Goal: Information Seeking & Learning: Learn about a topic

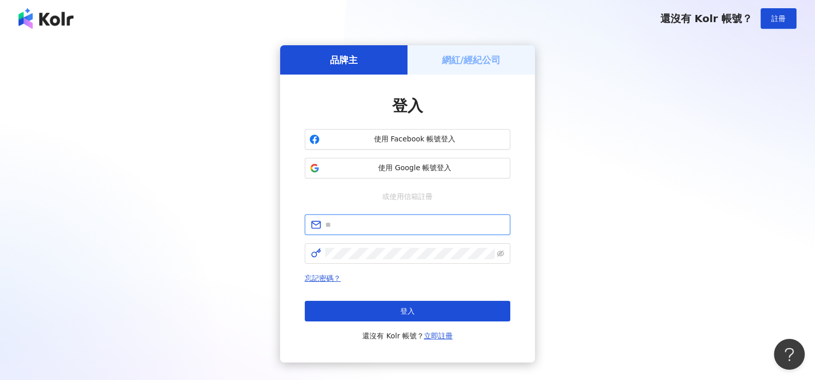
click at [349, 222] on input "text" at bounding box center [414, 224] width 179 height 11
click at [615, 224] on div "品牌主 網紅/經紀公司 登入 使用 Facebook 帳號登入 使用 Google 帳號登入 或使用信箱註冊 忘記密碼？ 登入 還沒有 Kolr 帳號？ 立即…" at bounding box center [407, 203] width 790 height 317
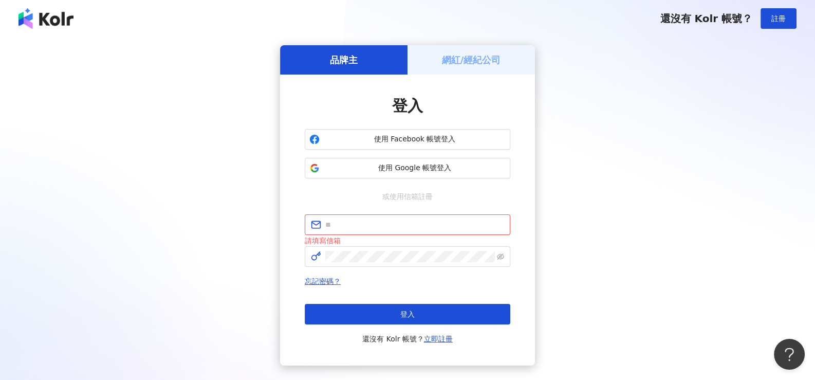
click at [463, 51] on div "網紅/經紀公司" at bounding box center [470, 59] width 127 height 29
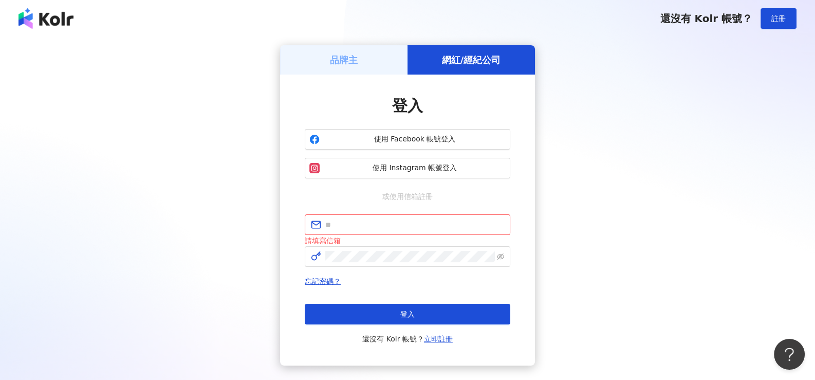
click at [357, 63] on h5 "品牌主" at bounding box center [344, 59] width 28 height 13
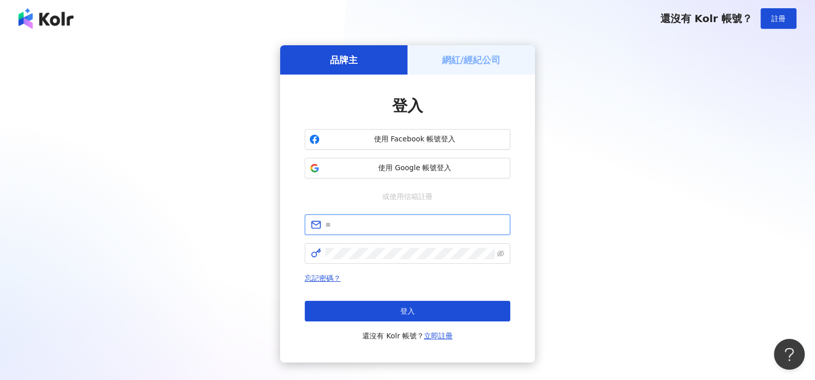
click at [386, 228] on input "text" at bounding box center [414, 224] width 179 height 11
paste input "**********"
type input "**********"
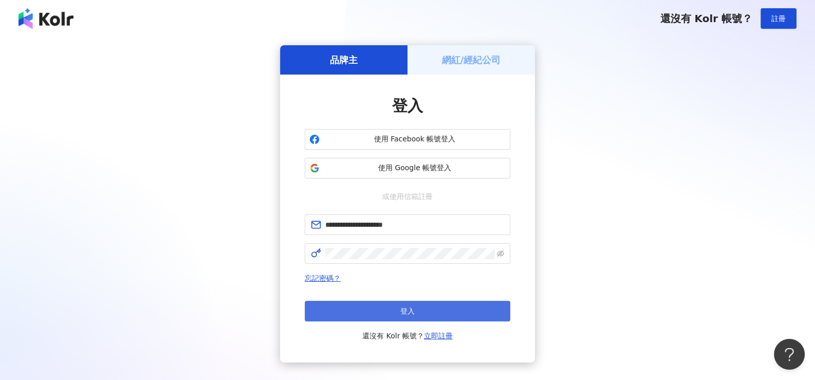
click at [371, 314] on button "登入" at bounding box center [408, 311] width 206 height 21
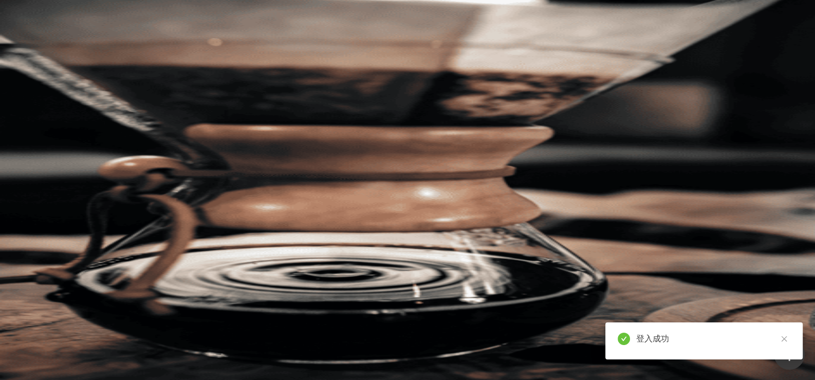
drag, startPoint x: 329, startPoint y: 63, endPoint x: 307, endPoint y: 63, distance: 21.6
click at [271, 61] on input "search" at bounding box center [229, 51] width 83 height 20
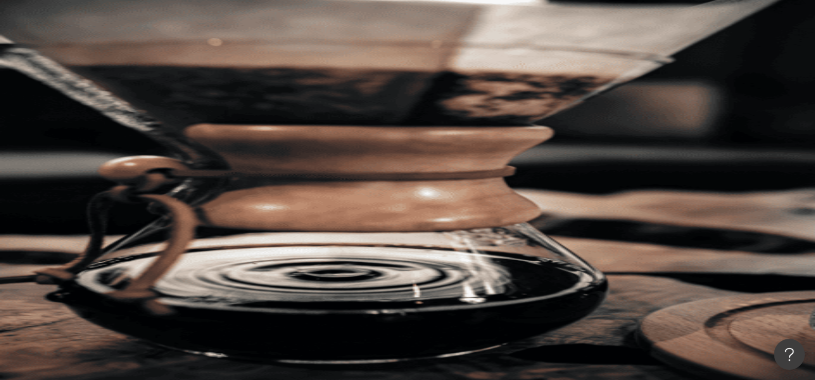
click at [170, 128] on button "類型" at bounding box center [145, 138] width 48 height 21
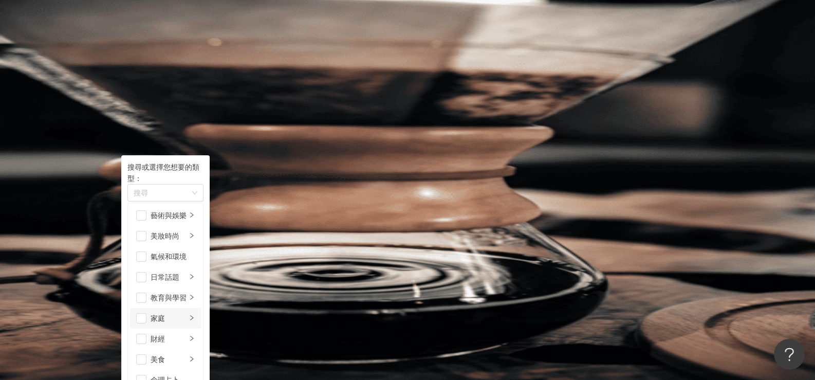
scroll to position [51, 0]
click at [187, 312] on div "家庭" at bounding box center [169, 317] width 36 height 11
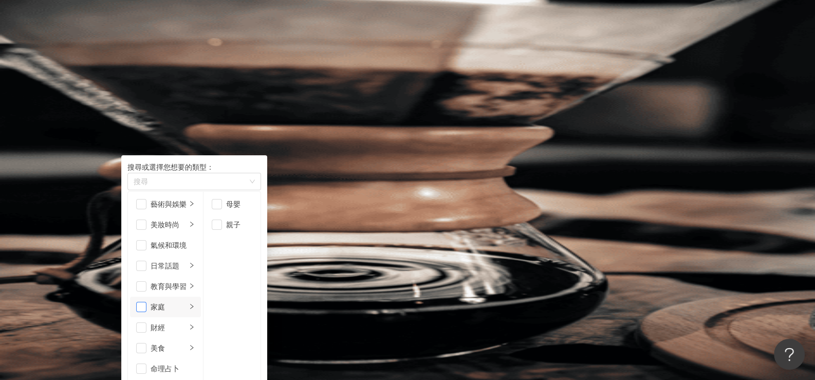
click at [146, 302] on span "button" at bounding box center [141, 307] width 10 height 10
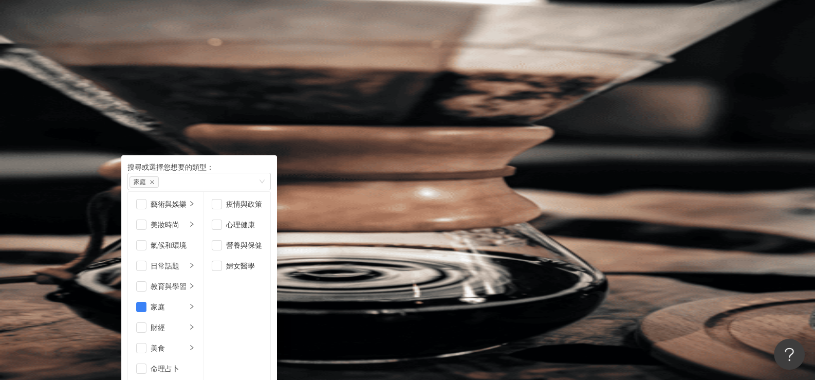
click at [146, 343] on span "button" at bounding box center [141, 348] width 10 height 10
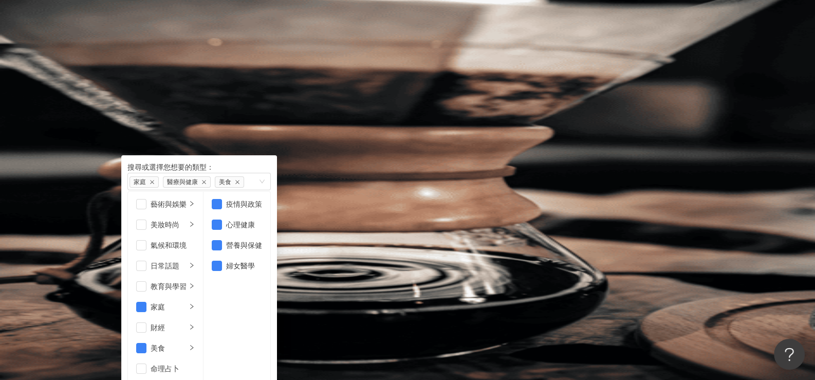
scroll to position [356, 0]
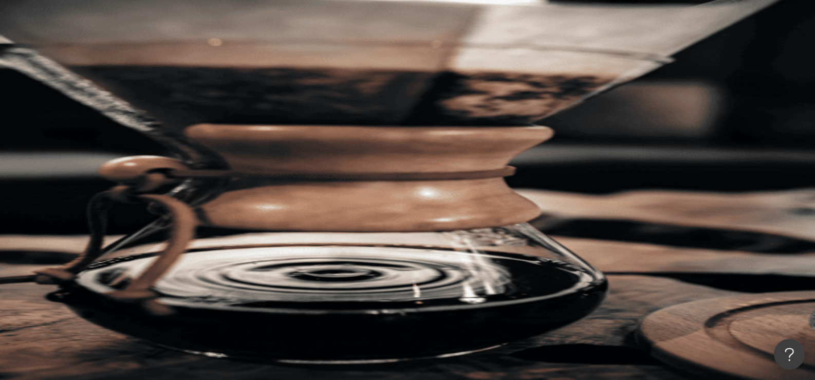
click at [158, 84] on span "搜尋" at bounding box center [150, 88] width 14 height 8
click at [139, 84] on span "button" at bounding box center [135, 88] width 7 height 8
click at [169, 77] on button "搜尋" at bounding box center [144, 87] width 47 height 21
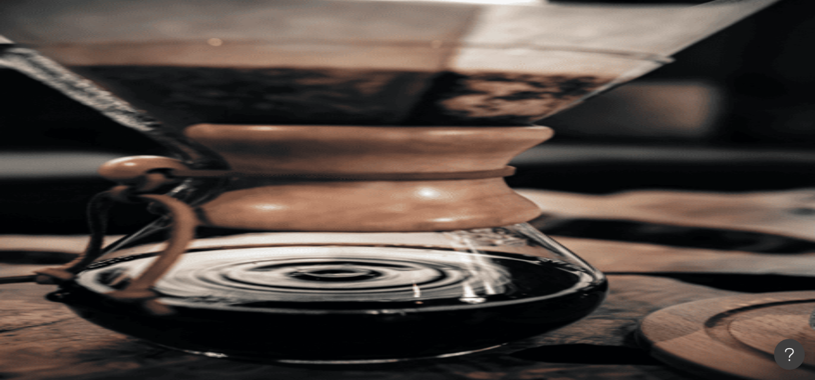
click at [169, 77] on button "搜尋" at bounding box center [144, 87] width 47 height 21
click at [271, 61] on input "search" at bounding box center [229, 51] width 83 height 20
click at [163, 59] on div "不分平台" at bounding box center [145, 50] width 36 height 16
click at [173, 59] on span "不分平台" at bounding box center [149, 50] width 45 height 16
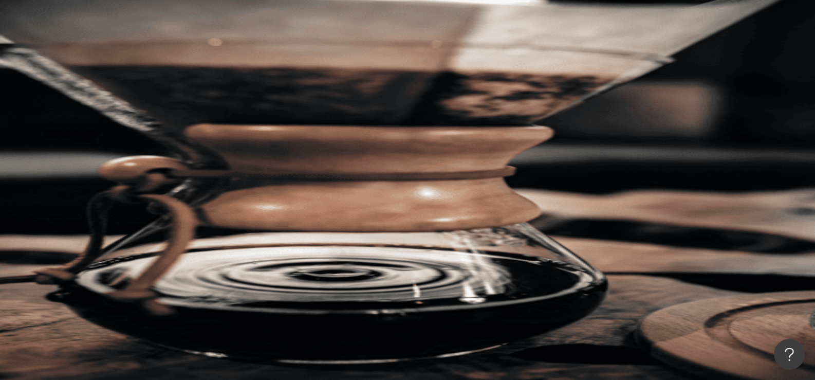
click at [149, 123] on div "不分平台 台灣 搜尋 您可能感興趣： 媽媽 爸爸 宅配到府 中秋限定 類型 性別 追蹤數 互動率 觀看率 合作費用預估 更多篩選 搜尋指引 AI 開啟 AI …" at bounding box center [468, 158] width 694 height 234
click at [146, 135] on span "類型" at bounding box center [139, 139] width 14 height 8
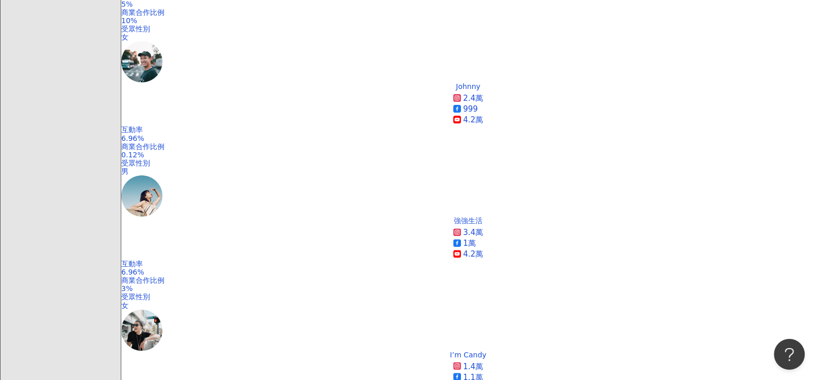
scroll to position [411, 0]
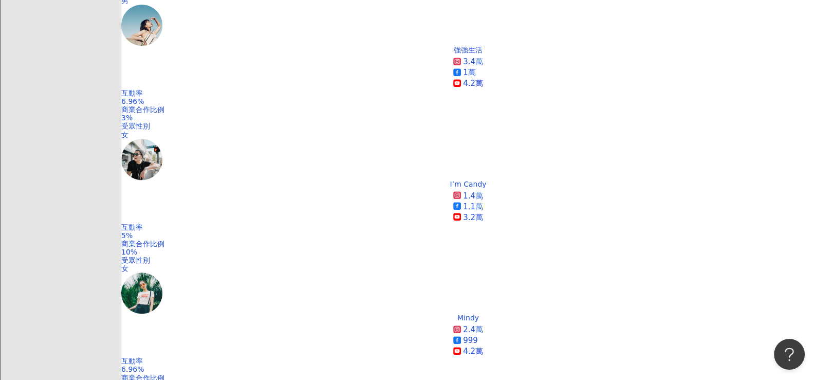
scroll to position [915, 0]
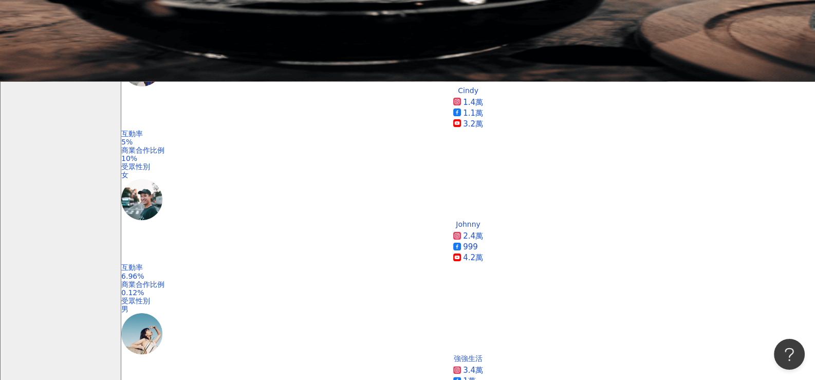
scroll to position [196, 0]
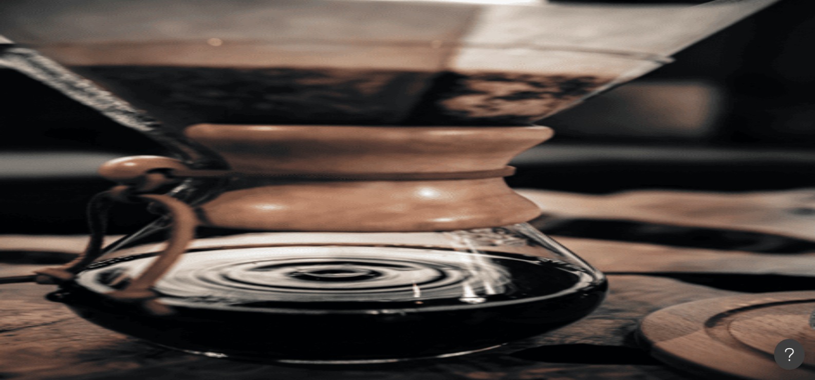
click at [170, 128] on button "類型" at bounding box center [145, 138] width 48 height 21
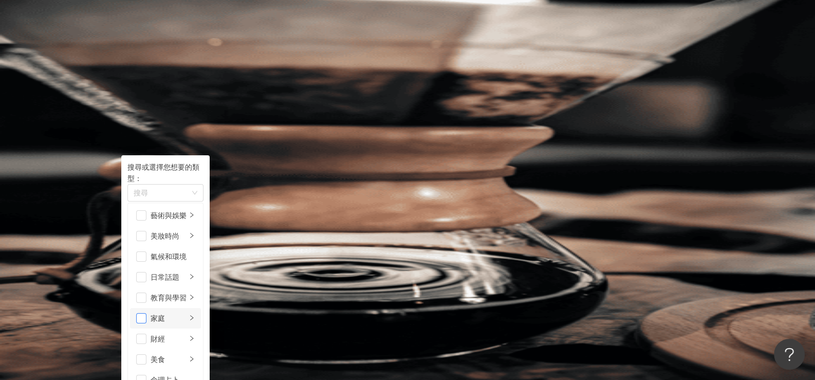
click at [146, 313] on span "button" at bounding box center [141, 318] width 10 height 10
click at [169, 77] on button "搜尋" at bounding box center [144, 87] width 47 height 21
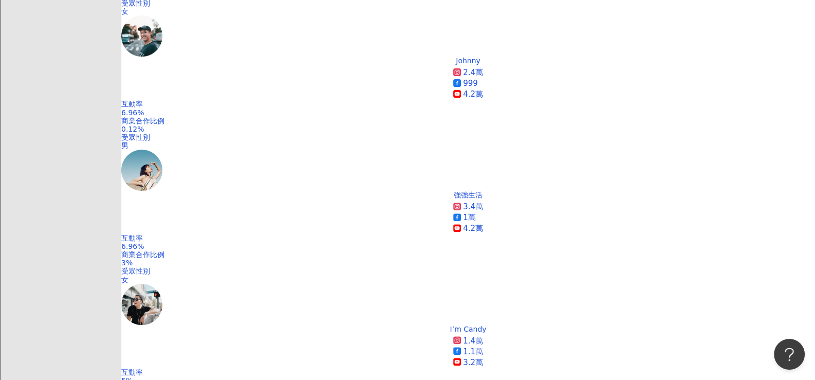
scroll to position [668, 0]
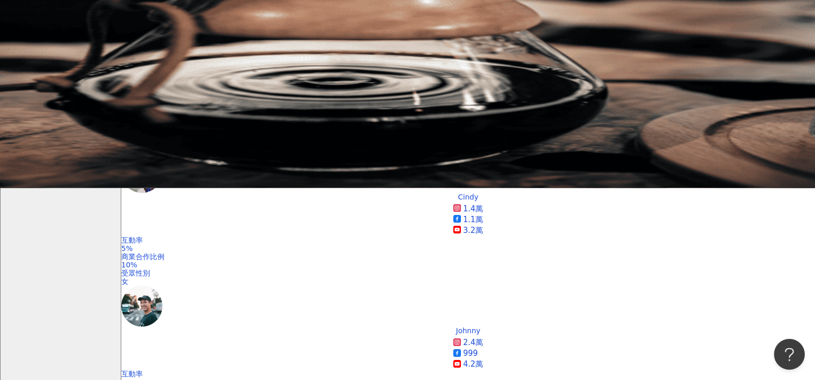
scroll to position [0, 0]
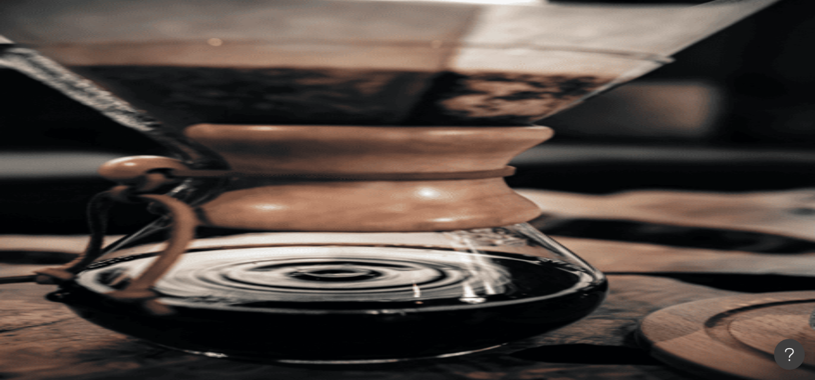
click at [177, 170] on button "追蹤數" at bounding box center [148, 180] width 55 height 21
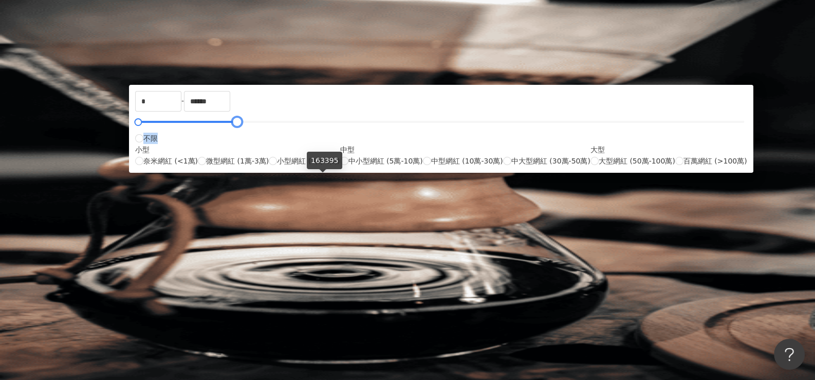
type input "******"
drag, startPoint x: 499, startPoint y: 182, endPoint x: 323, endPoint y: 184, distance: 176.3
click at [323, 166] on div "* - ****** 不限 小型 奈米網紅 (<1萬) 微型網紅 (1萬-3萬) 小型網紅 (3萬-5萬) 中型 中小型網紅 (5萬-10萬) 中型網紅 (1…" at bounding box center [441, 129] width 612 height 76
type input "*****"
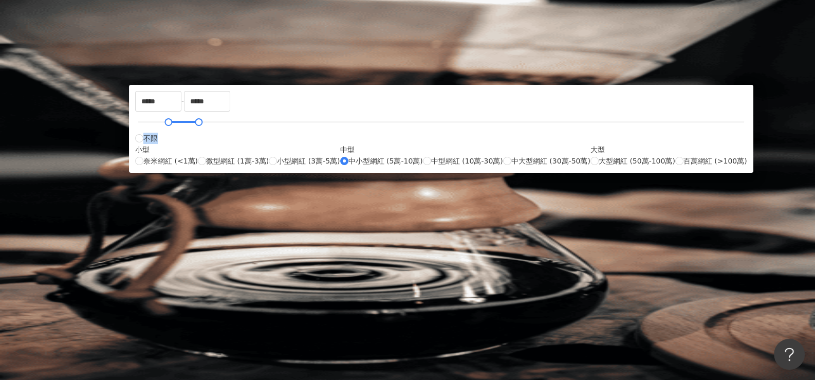
type input "*"
type input "****"
type input "*****"
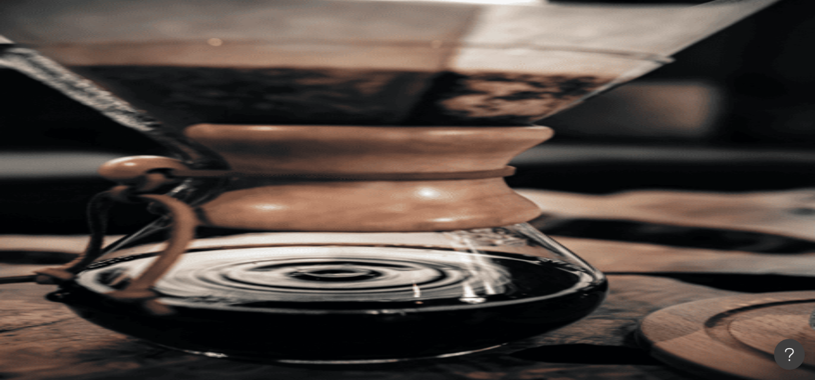
click at [158, 84] on span "搜尋" at bounding box center [150, 88] width 14 height 8
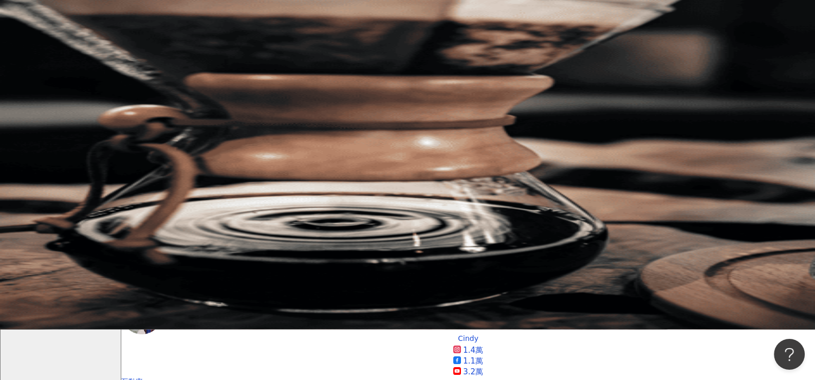
scroll to position [154, 0]
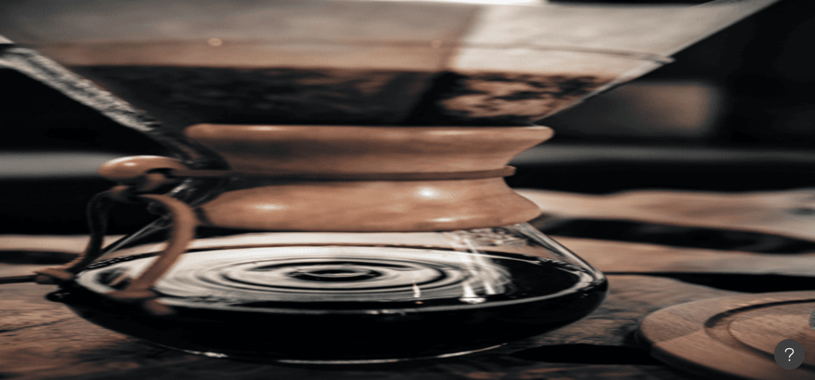
click at [170, 128] on button "類型" at bounding box center [145, 138] width 48 height 21
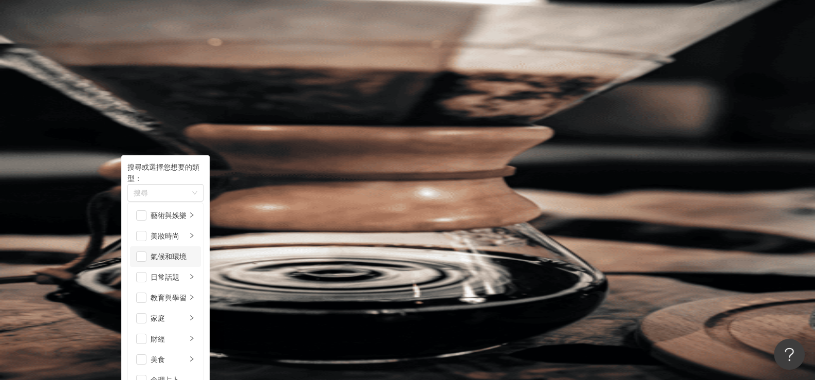
scroll to position [51, 0]
click at [181, 308] on li "家庭" at bounding box center [165, 318] width 71 height 21
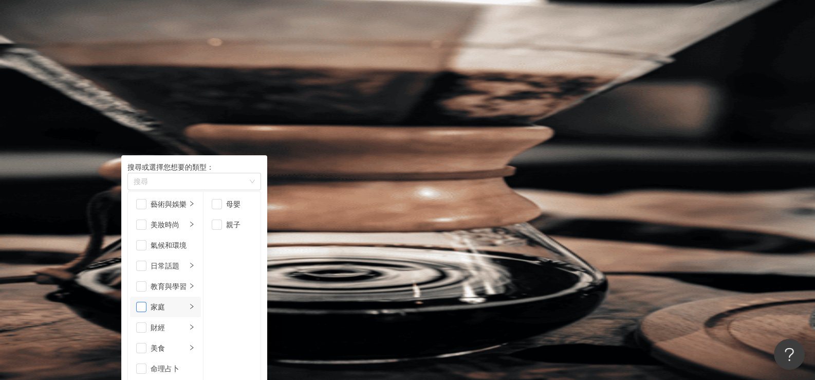
click at [146, 302] on span "button" at bounding box center [141, 307] width 10 height 10
click at [177, 170] on button "追蹤數" at bounding box center [148, 180] width 55 height 21
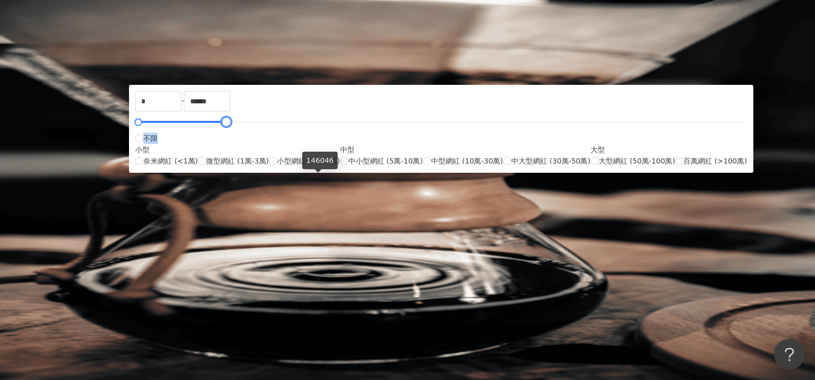
drag, startPoint x: 542, startPoint y: 179, endPoint x: 314, endPoint y: 184, distance: 227.7
click at [314, 166] on div "* - ****** 不限 小型 奈米網紅 (<1萬) 微型網紅 (1萬-3萬) 小型網紅 (3萬-5萬) 中型 中小型網紅 (5萬-10萬) 中型網紅 (1…" at bounding box center [441, 129] width 612 height 76
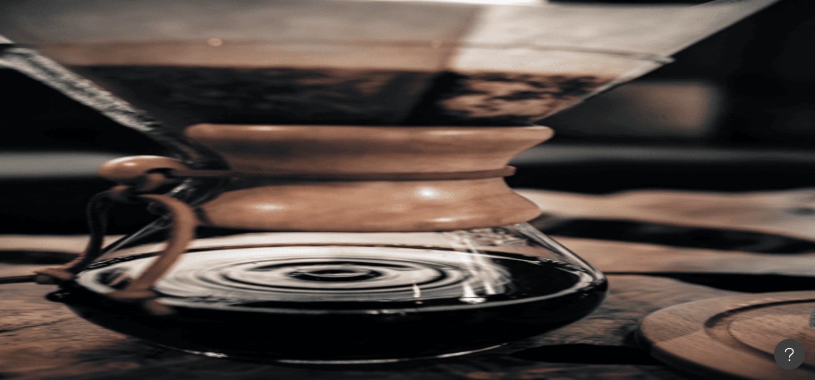
click at [169, 77] on button "搜尋" at bounding box center [144, 87] width 47 height 21
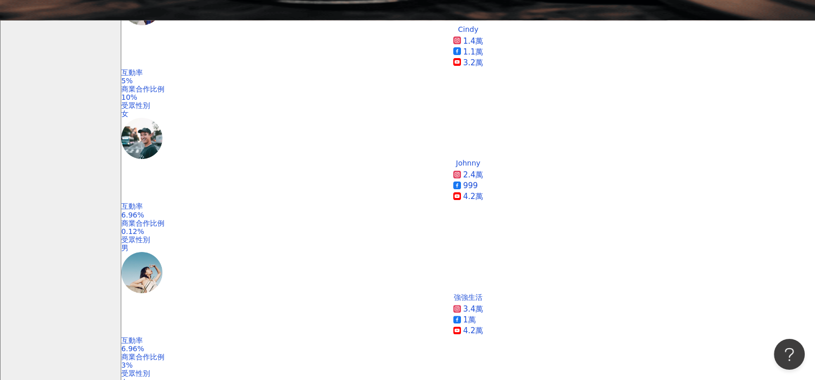
scroll to position [308, 0]
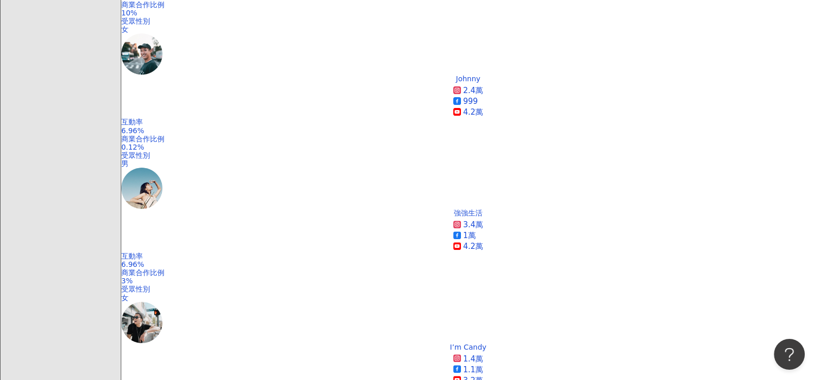
scroll to position [462, 0]
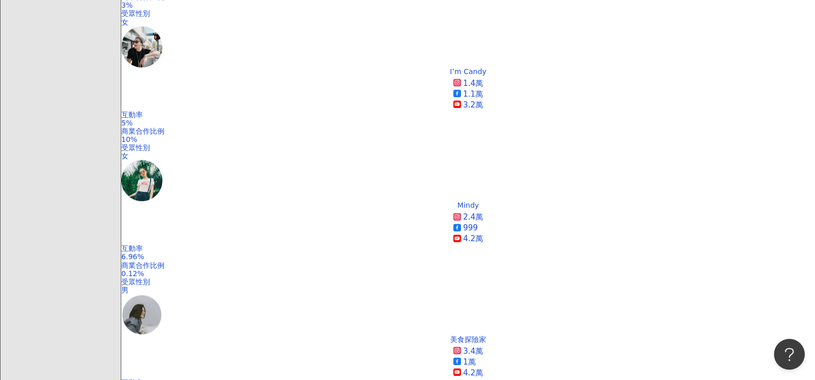
scroll to position [0, 0]
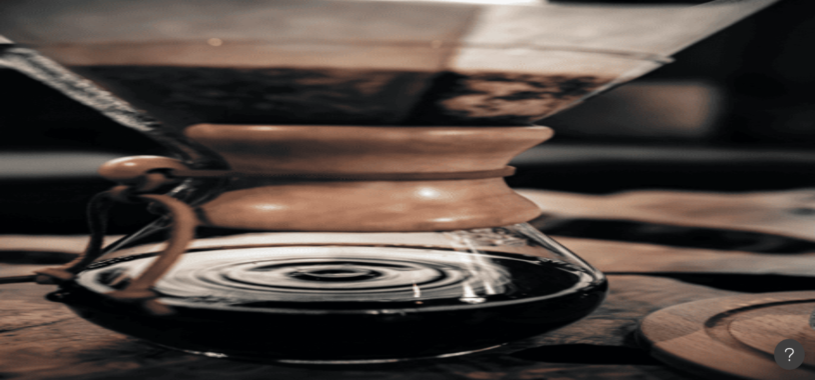
click at [154, 176] on span "追蹤數" at bounding box center [143, 180] width 22 height 8
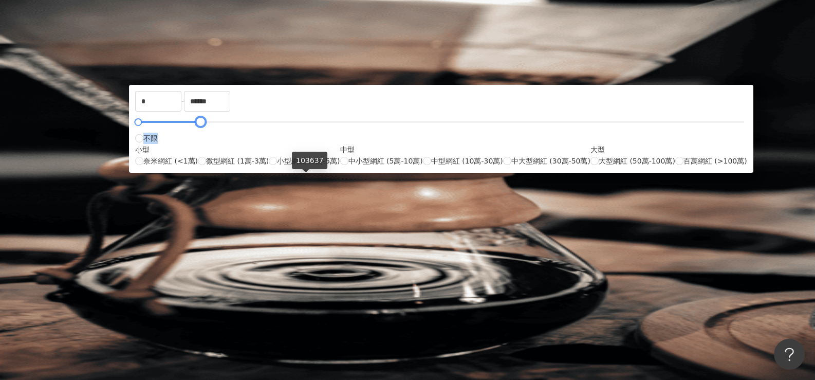
type input "******"
click at [205, 125] on div at bounding box center [202, 122] width 6 height 6
click at [169, 77] on button "搜尋" at bounding box center [144, 87] width 47 height 21
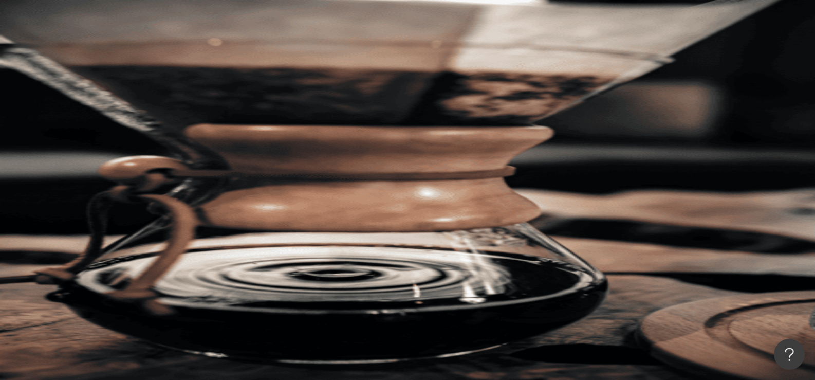
click at [169, 77] on button "搜尋" at bounding box center [144, 87] width 47 height 21
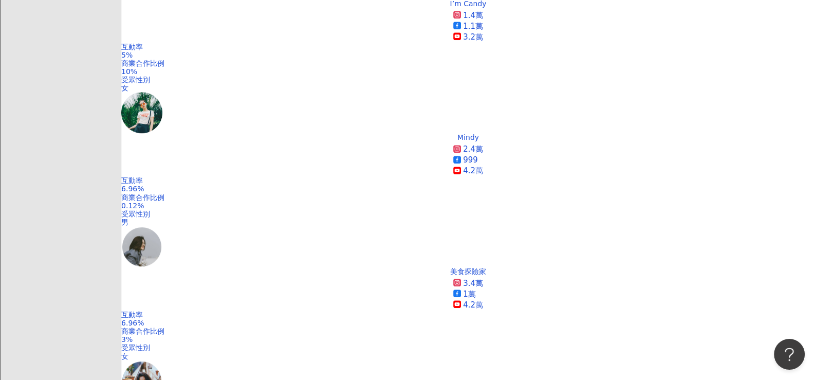
scroll to position [771, 0]
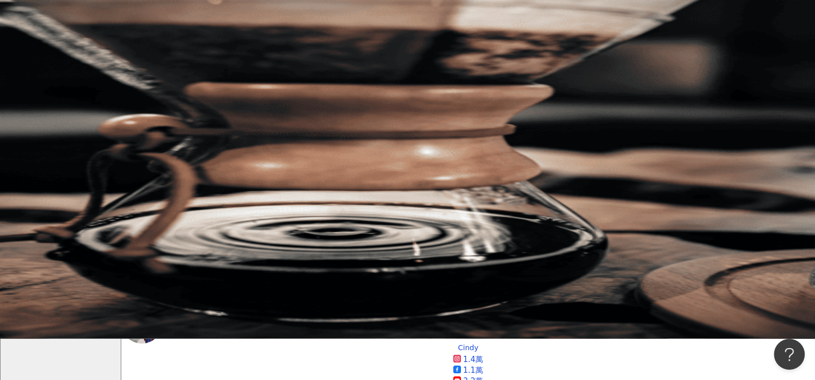
scroll to position [0, 0]
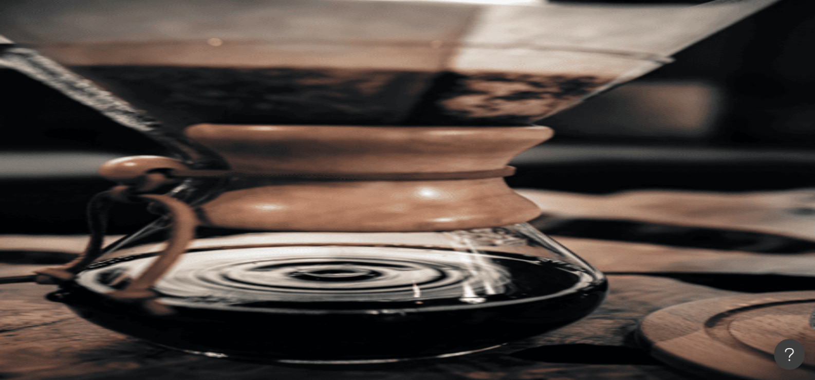
click at [169, 77] on button "搜尋" at bounding box center [144, 87] width 47 height 21
click at [159, 155] on icon "button" at bounding box center [155, 159] width 8 height 8
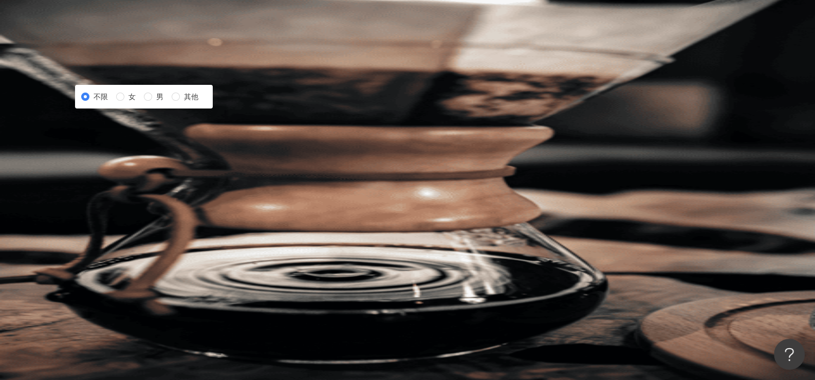
click at [159, 155] on icon "button" at bounding box center [155, 159] width 8 height 8
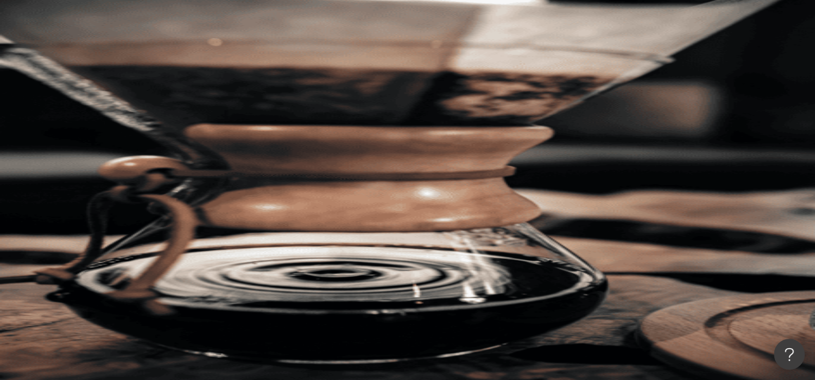
click at [299, 196] on icon "button" at bounding box center [294, 200] width 8 height 8
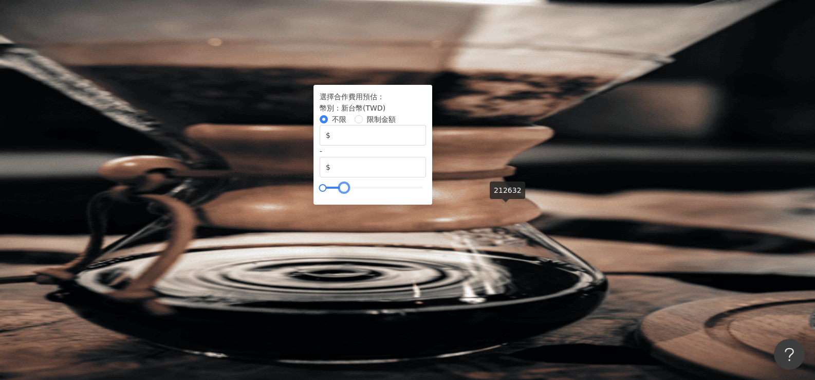
type input "******"
drag, startPoint x: 676, startPoint y: 208, endPoint x: 501, endPoint y: 215, distance: 175.4
click at [426, 191] on div "不限 限制金額 $ * - $ ******" at bounding box center [373, 152] width 106 height 77
click at [169, 77] on button "搜尋" at bounding box center [144, 87] width 47 height 21
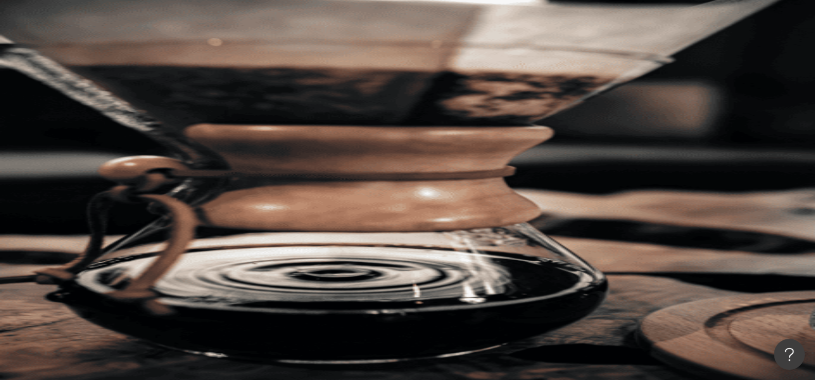
click at [139, 83] on icon "button" at bounding box center [135, 86] width 7 height 7
click at [146, 135] on span "類型" at bounding box center [139, 139] width 14 height 8
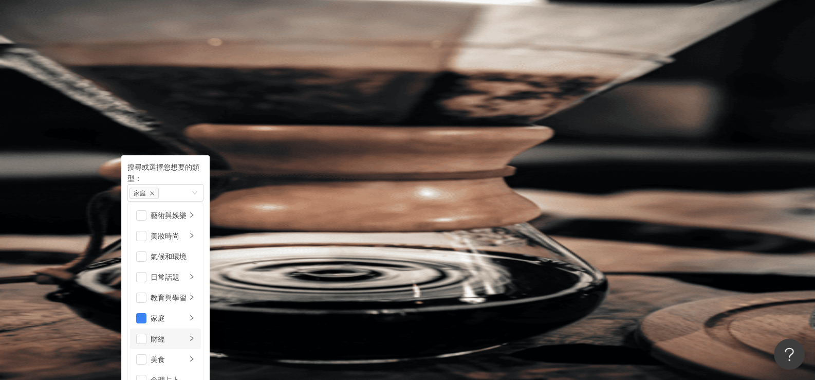
scroll to position [51, 0]
click at [146, 313] on span "button" at bounding box center [141, 318] width 10 height 10
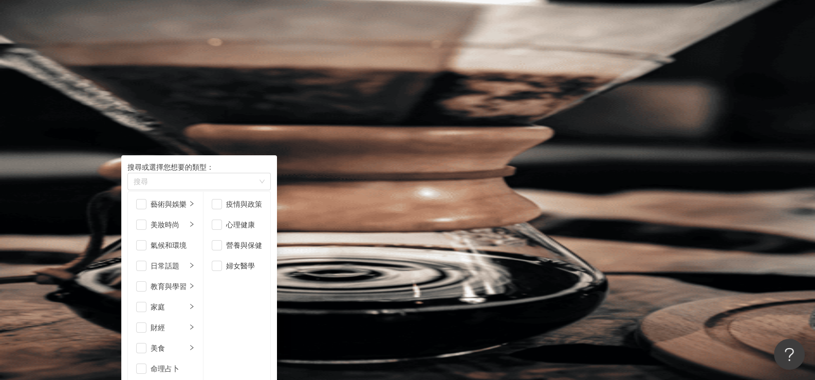
click at [169, 77] on button "搜尋" at bounding box center [144, 87] width 47 height 21
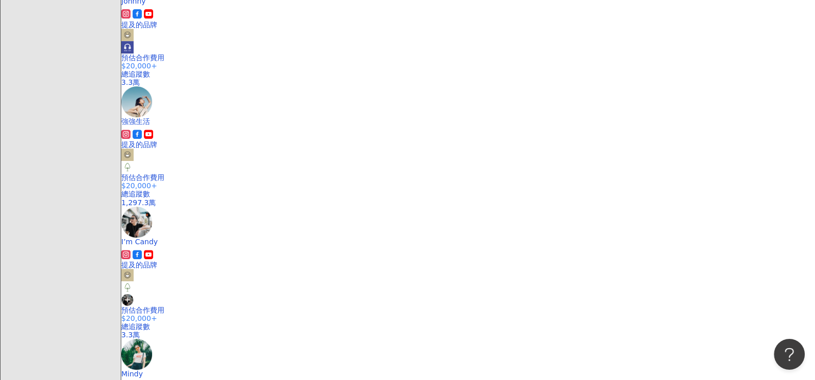
scroll to position [565, 0]
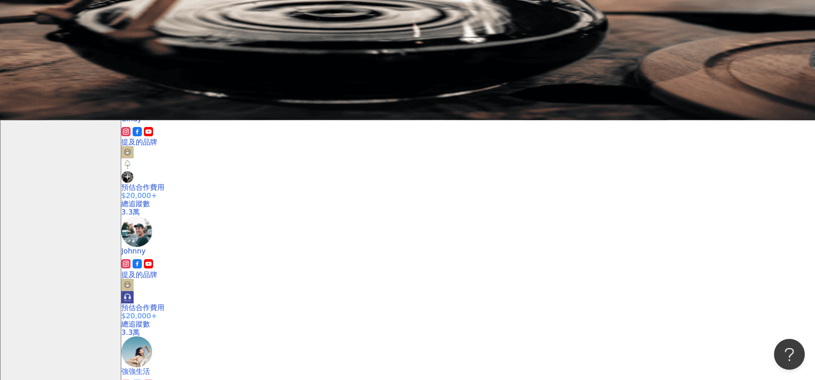
scroll to position [0, 0]
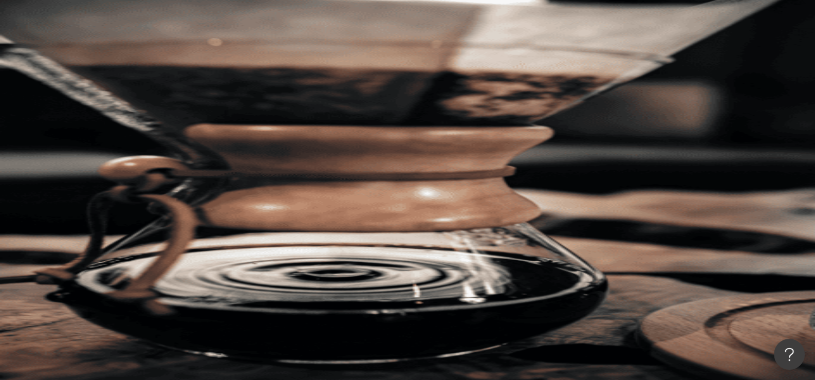
click at [158, 84] on span "搜尋" at bounding box center [150, 88] width 14 height 8
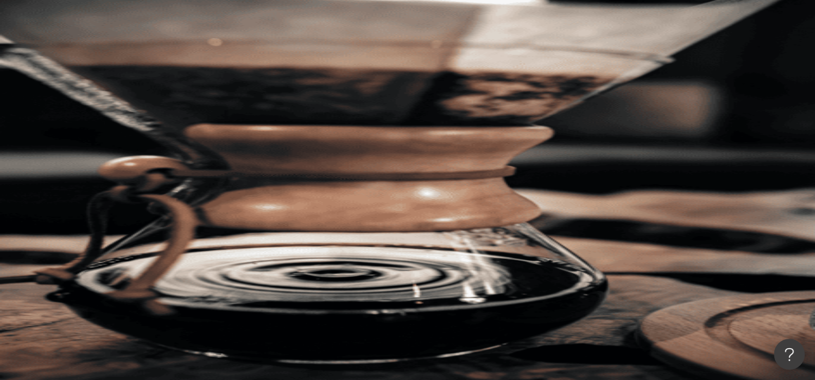
click at [169, 77] on button "搜尋" at bounding box center [144, 87] width 47 height 21
click at [159, 135] on icon "button" at bounding box center [155, 139] width 8 height 8
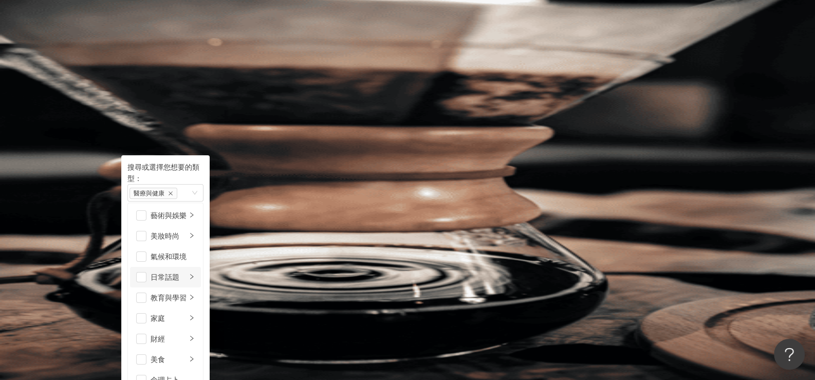
scroll to position [154, 0]
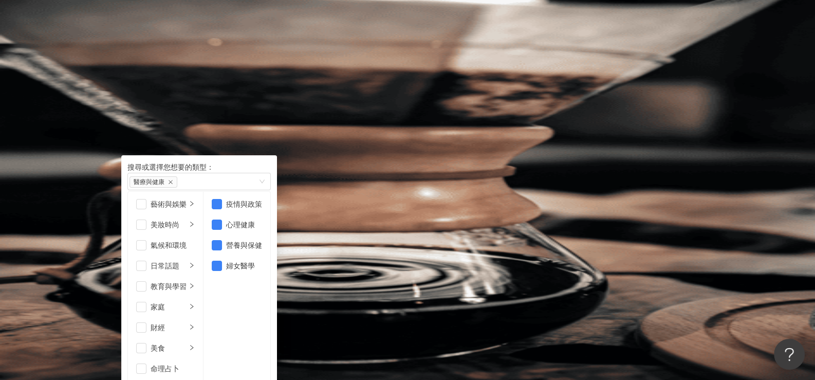
scroll to position [205, 0]
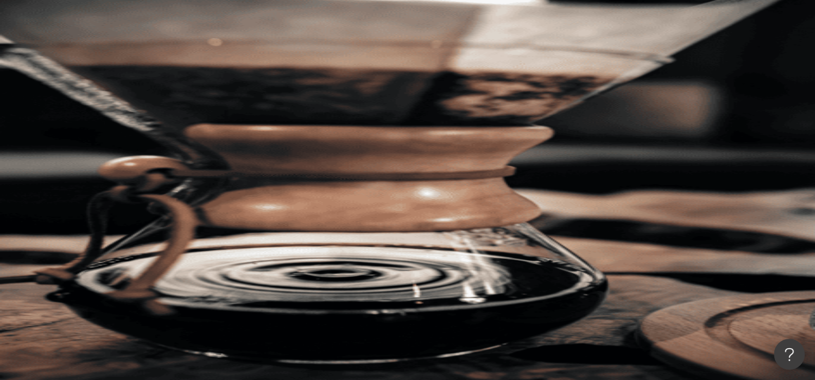
click at [169, 77] on button "搜尋" at bounding box center [144, 87] width 47 height 21
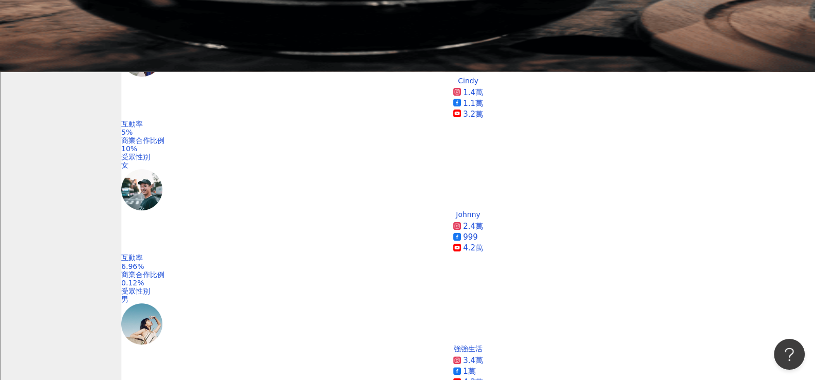
scroll to position [513, 0]
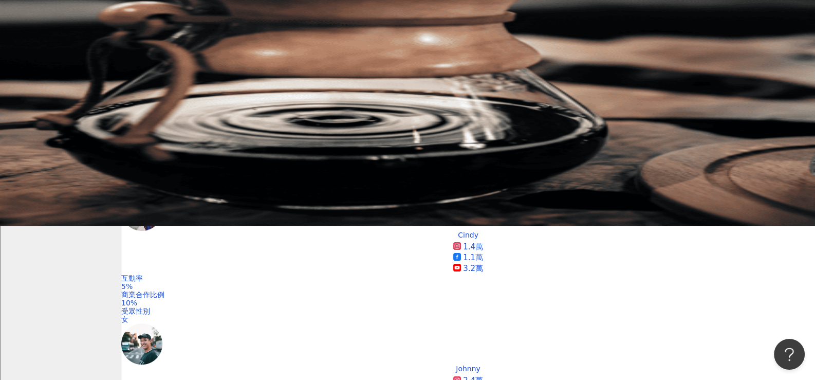
scroll to position [0, 0]
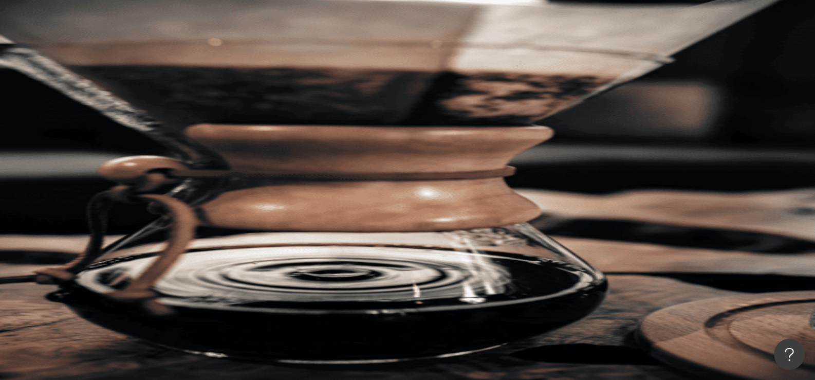
click at [154, 176] on span "追蹤數" at bounding box center [143, 180] width 22 height 8
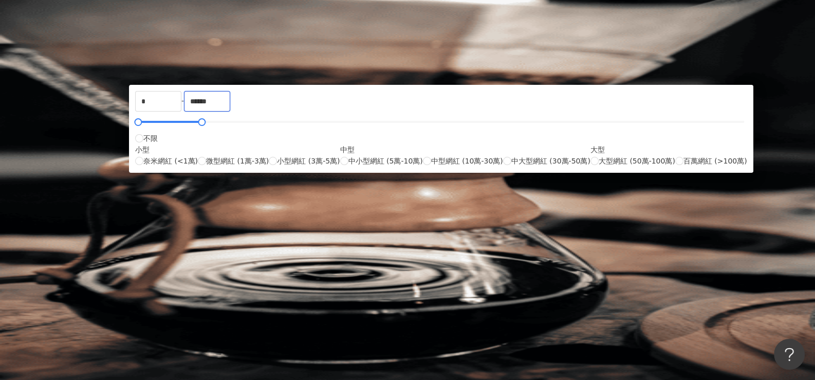
drag, startPoint x: 450, startPoint y: 151, endPoint x: 405, endPoint y: 156, distance: 44.9
click at [405, 156] on div "* - ****** 不限 小型 奈米網紅 (<1萬) 微型網紅 (1萬-3萬) 小型網紅 (3萬-5萬) 中型 中小型網紅 (5萬-10萬) 中型網紅 (1…" at bounding box center [441, 129] width 612 height 76
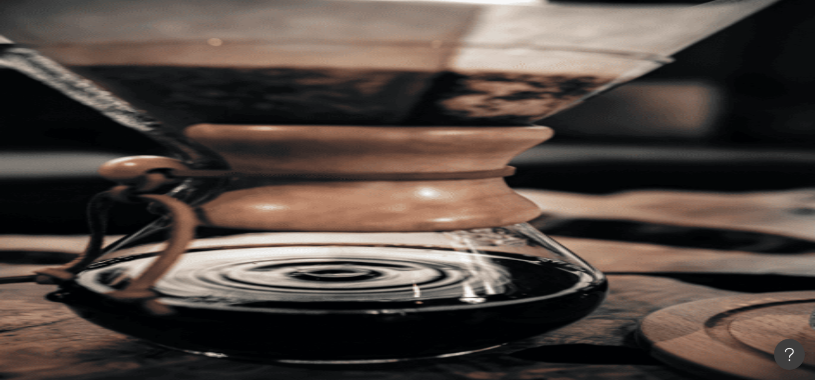
click at [169, 77] on button "搜尋" at bounding box center [144, 87] width 47 height 21
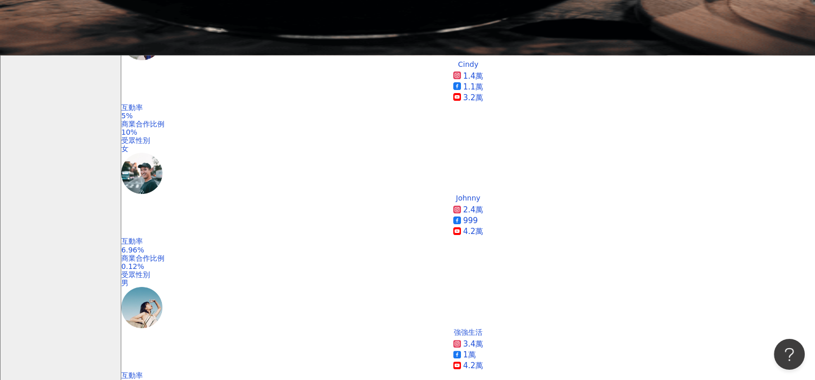
scroll to position [462, 0]
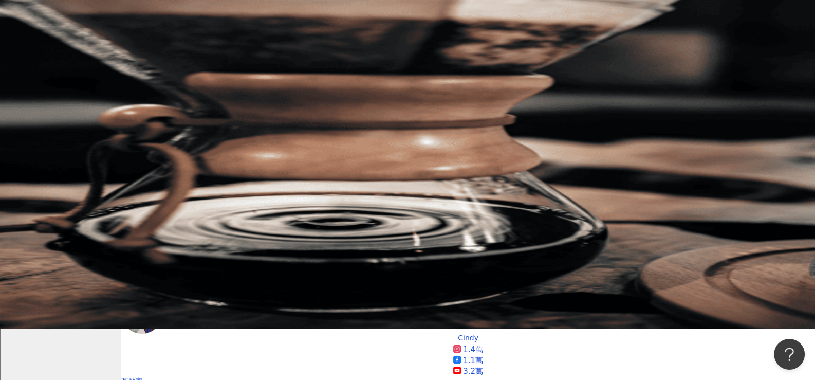
scroll to position [0, 0]
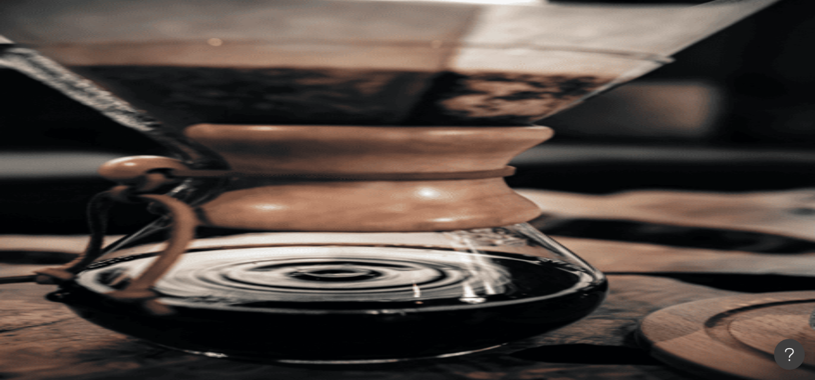
click at [166, 176] on icon "button" at bounding box center [162, 180] width 8 height 8
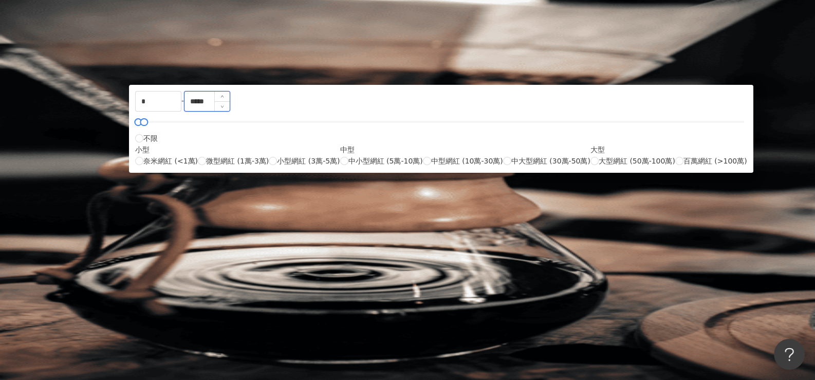
click at [230, 111] on input "*****" at bounding box center [206, 101] width 45 height 20
type input "******"
click at [392, 166] on span "中小型網紅 (5萬-10萬)" at bounding box center [385, 160] width 75 height 11
type input "*****"
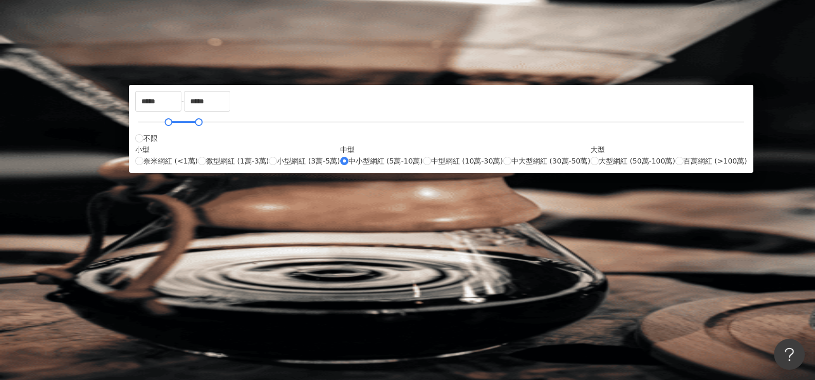
click at [622, 275] on div "AI 推薦 ： 精選優質網紅" at bounding box center [468, 280] width 694 height 11
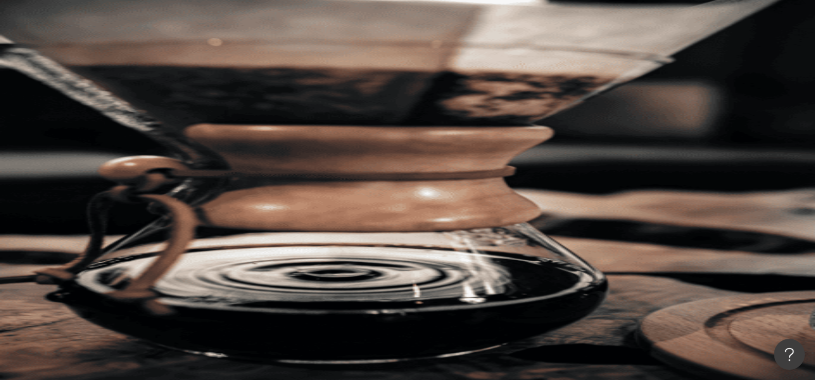
click at [158, 84] on span "搜尋" at bounding box center [150, 88] width 14 height 8
click at [271, 59] on input "search" at bounding box center [229, 51] width 83 height 20
paste input "********"
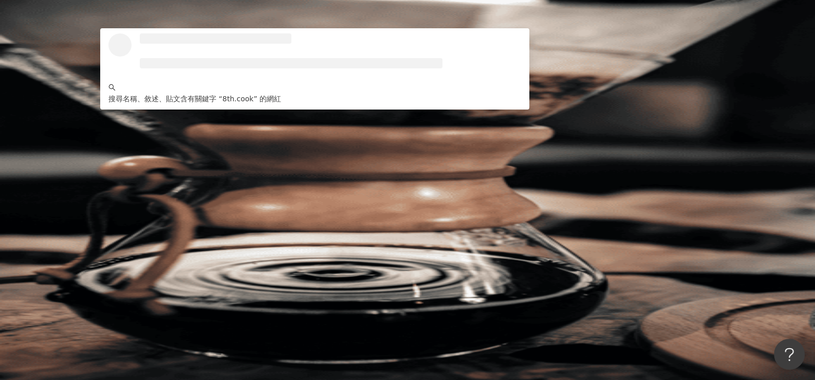
type input "********"
click at [169, 77] on button "搜尋" at bounding box center [144, 87] width 47 height 21
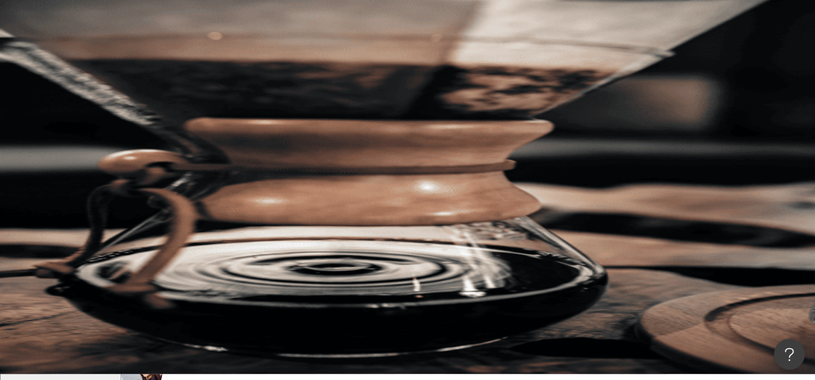
scroll to position [3, 0]
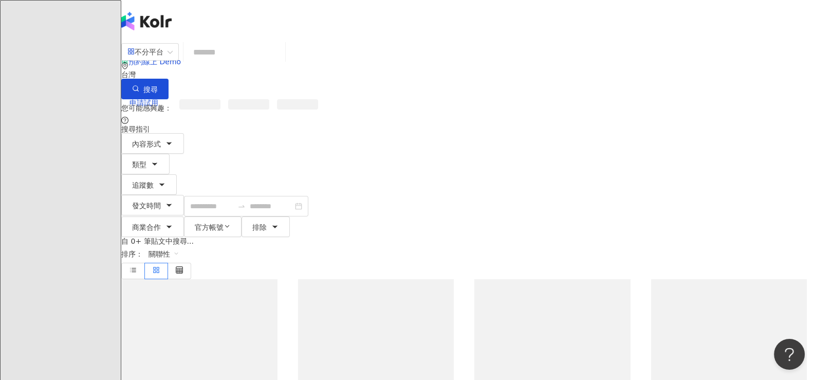
click at [281, 63] on input "search" at bounding box center [235, 52] width 94 height 22
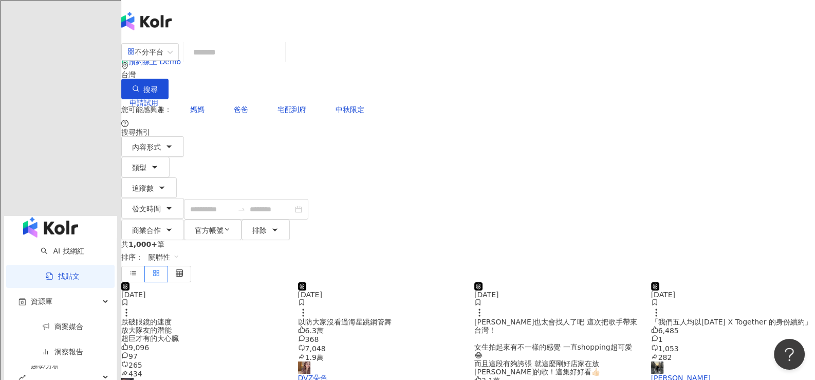
drag, startPoint x: 288, startPoint y: 50, endPoint x: 270, endPoint y: 66, distance: 24.0
paste input "********"
click at [169, 79] on button "搜尋" at bounding box center [144, 89] width 47 height 21
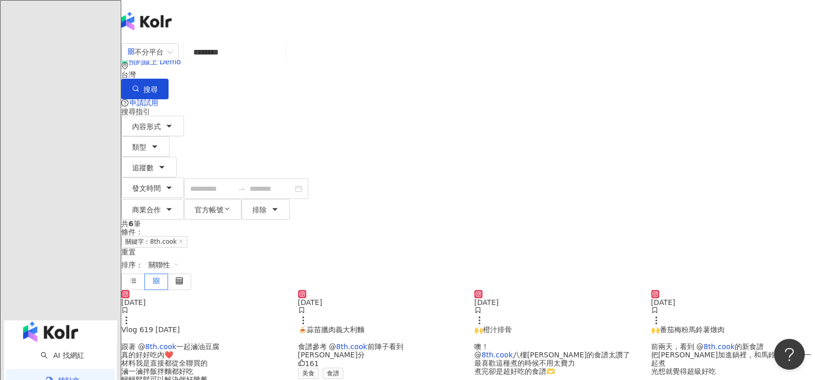
drag, startPoint x: 297, startPoint y: 59, endPoint x: 233, endPoint y: 59, distance: 64.2
click at [233, 59] on div "不分平台 8th.cook ******** 台灣 搜尋" at bounding box center [468, 70] width 694 height 58
type input "*"
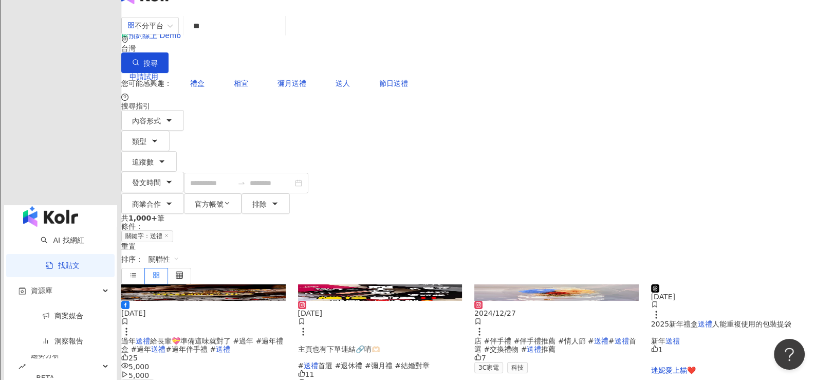
scroll to position [51, 0]
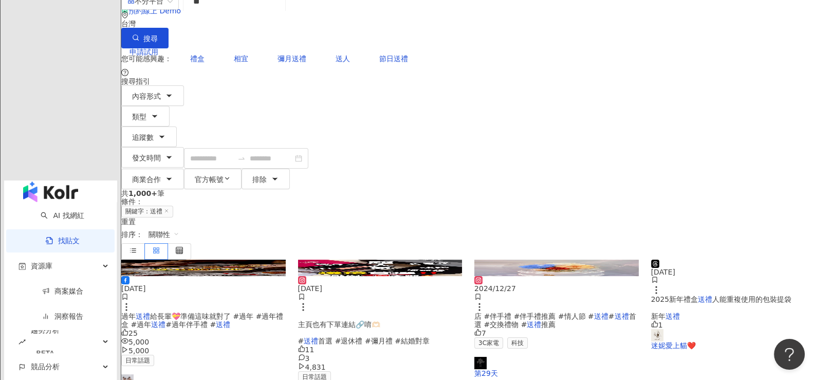
click at [249, 312] on span "給長輩💝準備這味就對了 #過年 #過年禮盒 #過年" at bounding box center [202, 320] width 162 height 16
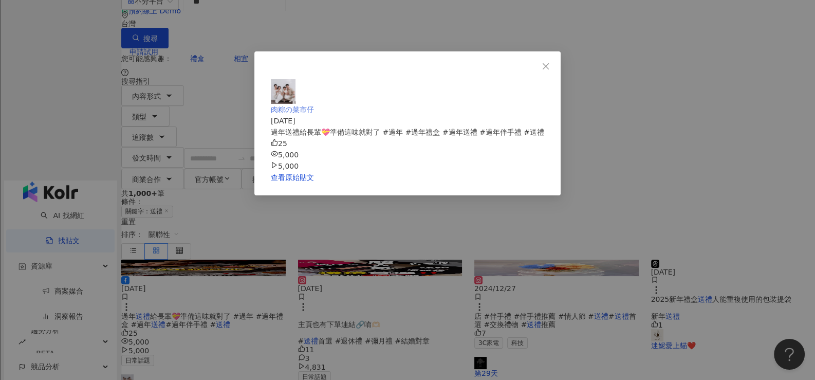
click at [314, 105] on span "肉粽の菜市仔" at bounding box center [292, 109] width 43 height 8
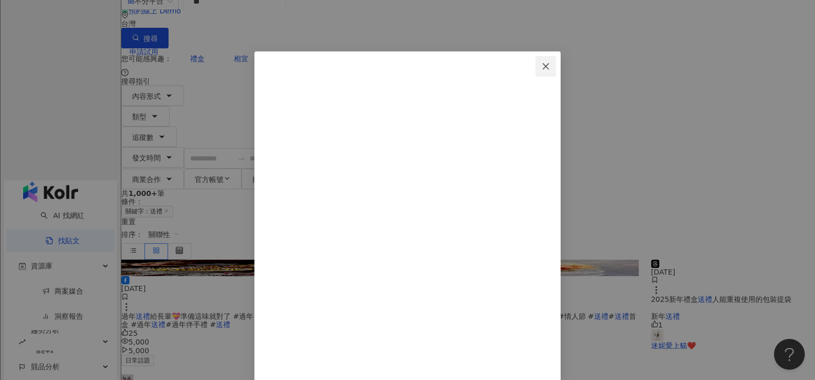
click at [550, 66] on icon "close" at bounding box center [546, 66] width 8 height 8
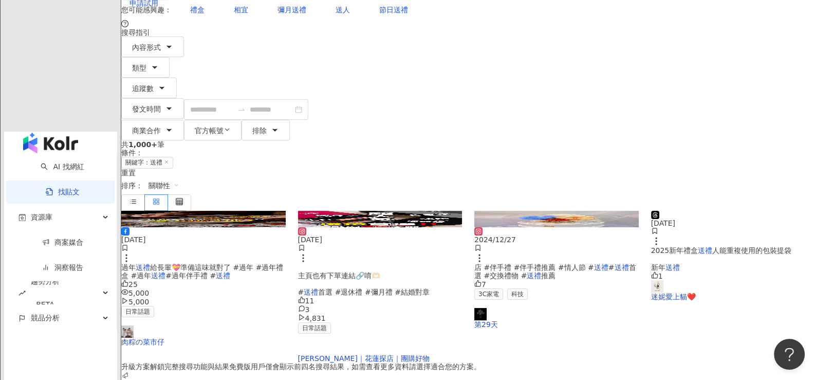
scroll to position [0, 0]
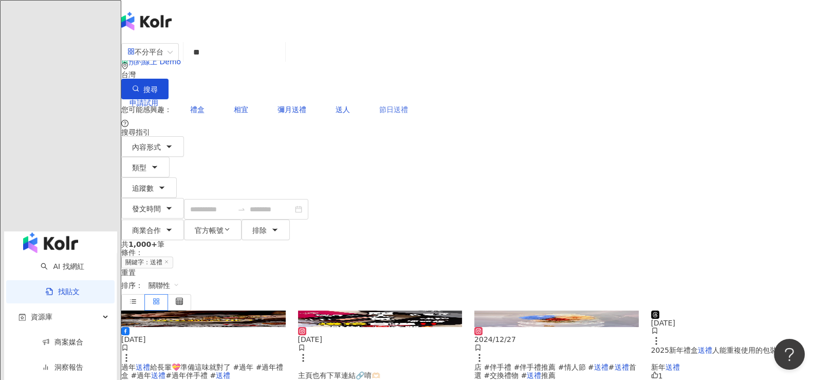
click at [379, 105] on span "節日送禮" at bounding box center [393, 109] width 29 height 8
click at [158, 85] on span "搜尋" at bounding box center [150, 89] width 14 height 8
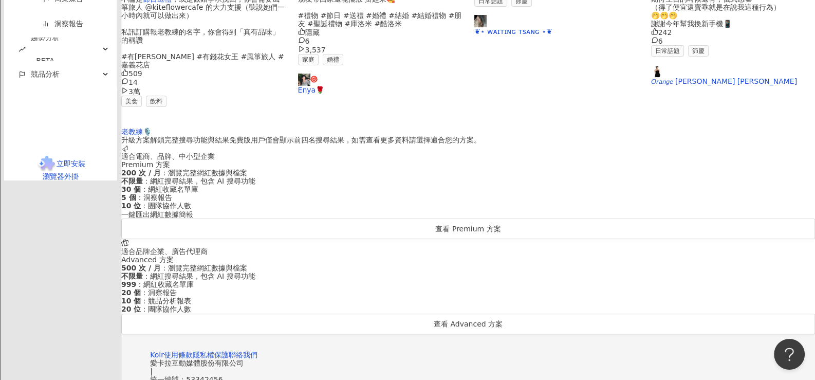
scroll to position [102, 0]
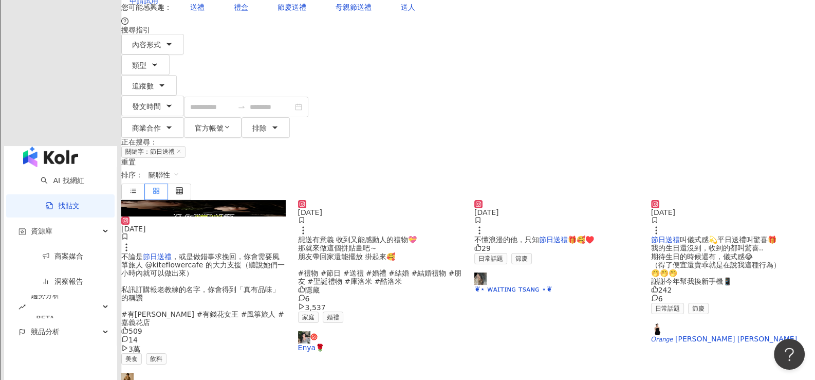
click at [217, 252] on span "，或是做錯事求挽回，你會需要風箏旅人 @kiteflowercafe 的大力支援（聽說她們一小時內就可以做出來） 私訊訂購報老教練的名字，你會得到「真有品味」…" at bounding box center [202, 289] width 163 height 75
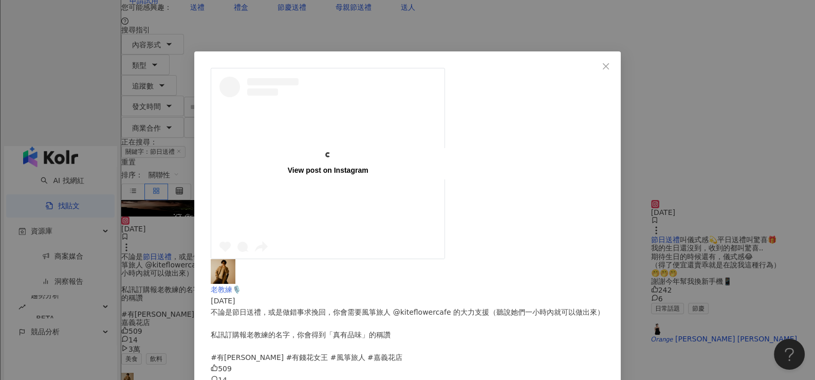
click at [241, 285] on span "老教練🎙️" at bounding box center [226, 289] width 30 height 8
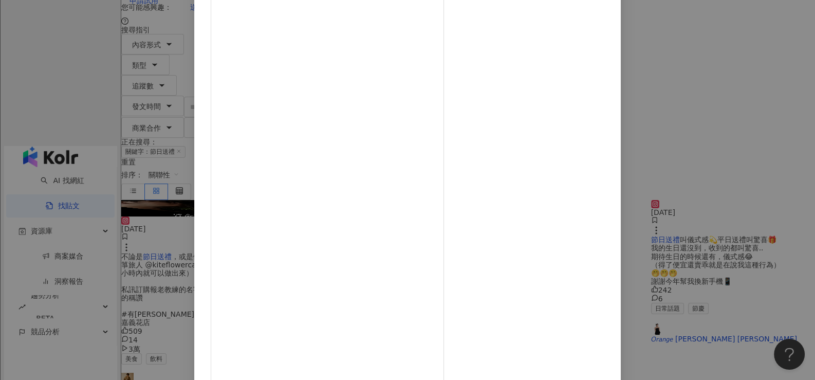
scroll to position [0, 0]
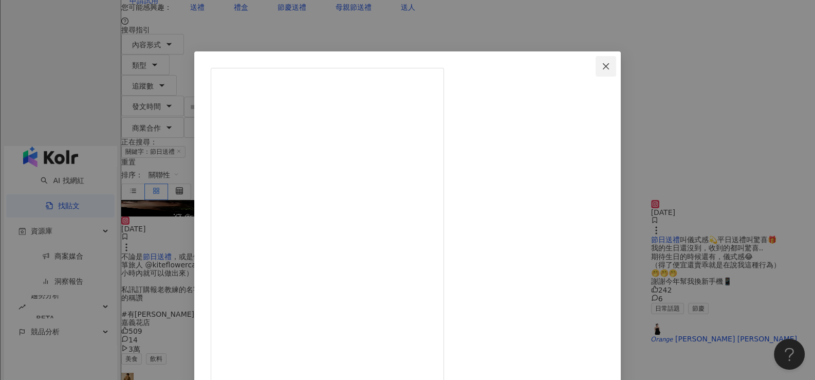
click at [614, 65] on span "Close" at bounding box center [606, 66] width 21 height 8
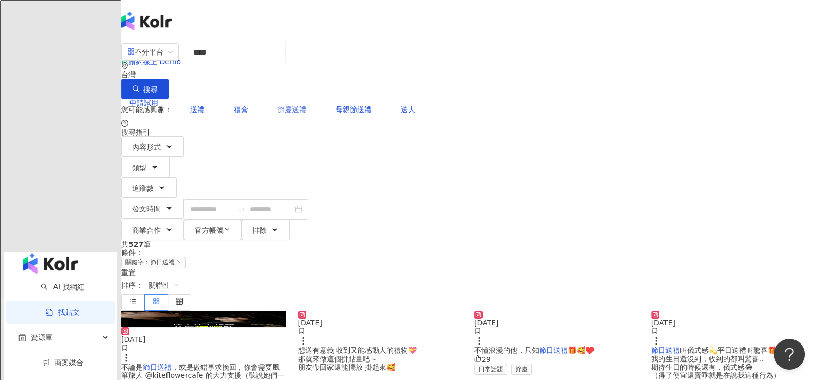
click at [277, 105] on span "節慶送禮" at bounding box center [291, 109] width 29 height 8
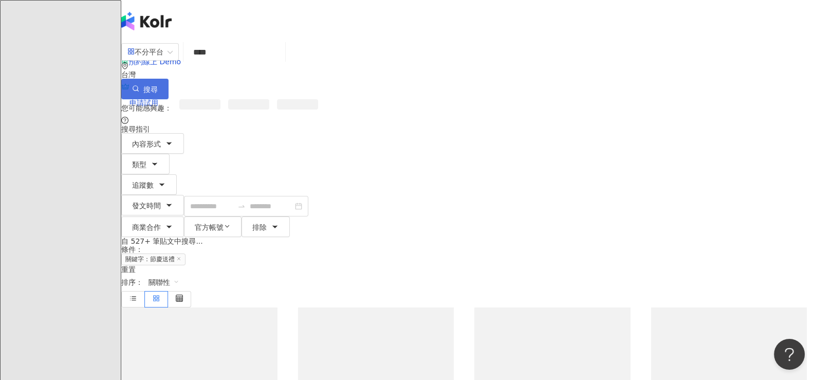
click at [139, 85] on icon "button" at bounding box center [135, 88] width 7 height 7
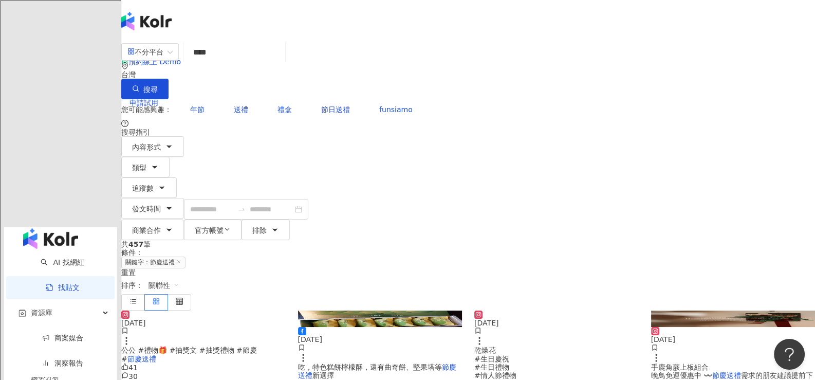
click at [205, 105] on span "年節" at bounding box center [197, 109] width 14 height 8
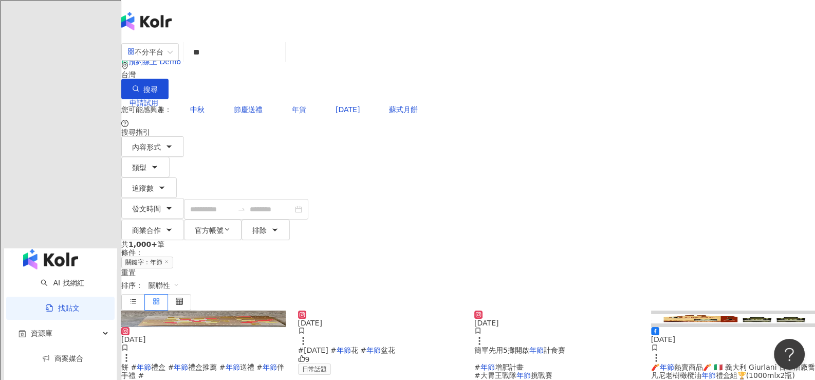
click at [292, 105] on span "年貨" at bounding box center [299, 109] width 14 height 8
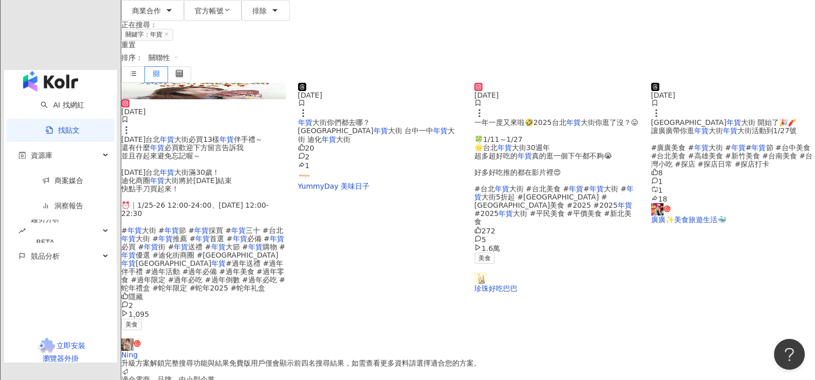
scroll to position [51, 0]
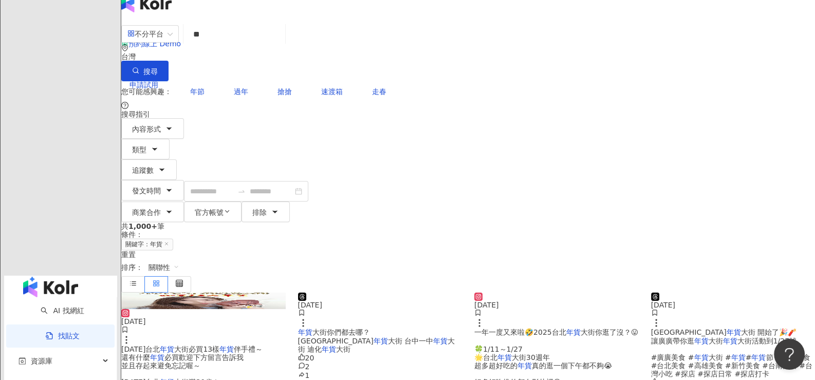
scroll to position [0, 0]
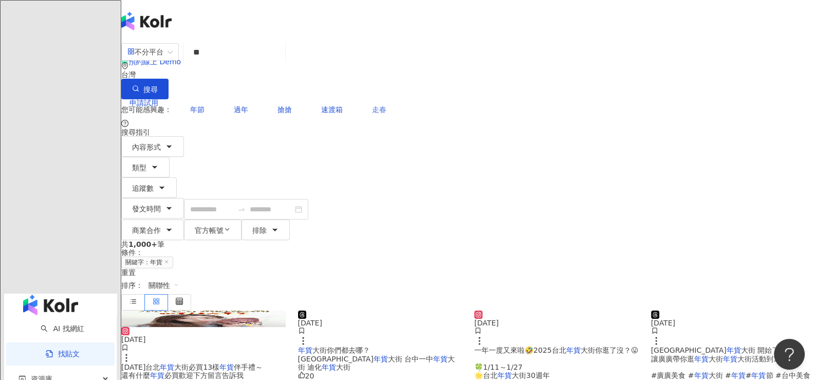
click at [372, 105] on span "走春" at bounding box center [379, 109] width 14 height 8
type input "**"
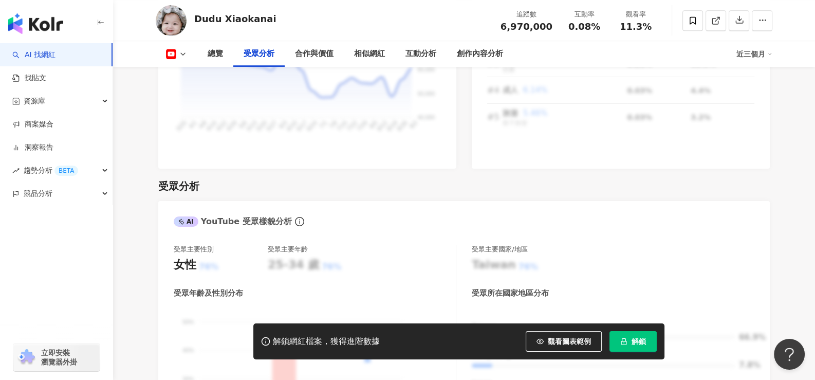
scroll to position [976, 0]
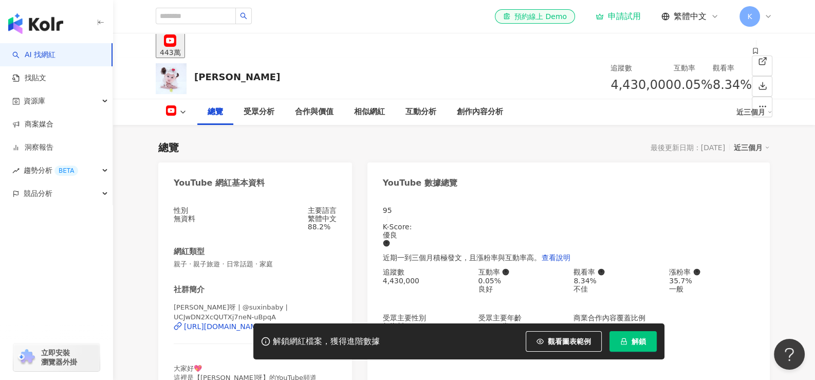
scroll to position [205, 0]
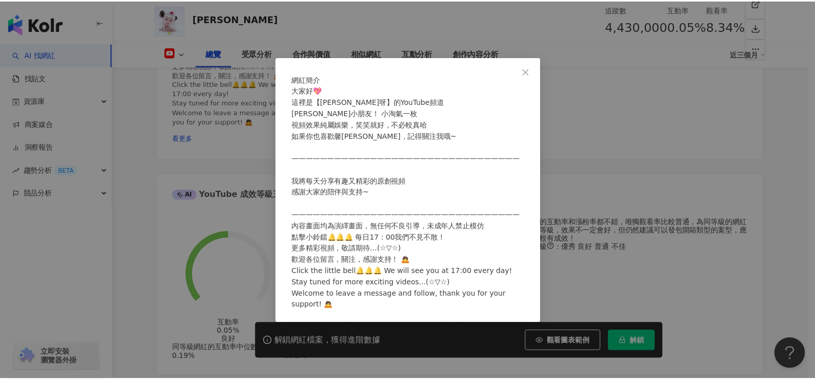
scroll to position [8, 0]
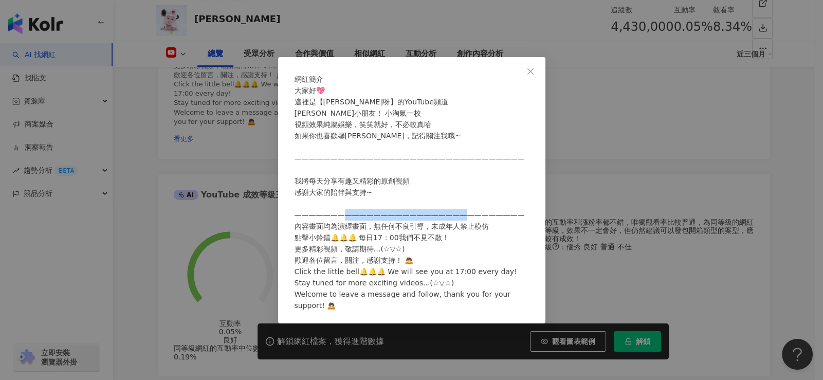
drag, startPoint x: 357, startPoint y: 243, endPoint x: 480, endPoint y: 236, distance: 123.5
click at [480, 237] on span "大家好💖 這裡是【蘇馨呀】的YouTube頻道 馨馨小朋友！ 小淘氣一枚 視頻效果純屬娛樂，笑笑就好，不必較真哈 如果你也喜歡馨馨，記得關注我哦~ —————…" at bounding box center [409, 197] width 230 height 223
click at [536, 67] on span "Close" at bounding box center [530, 71] width 21 height 8
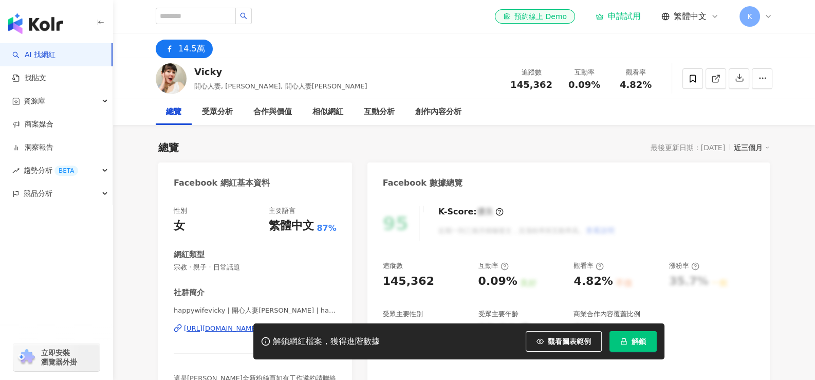
click at [217, 324] on div "https://www.facebook.com/392451254202779" at bounding box center [221, 328] width 75 height 9
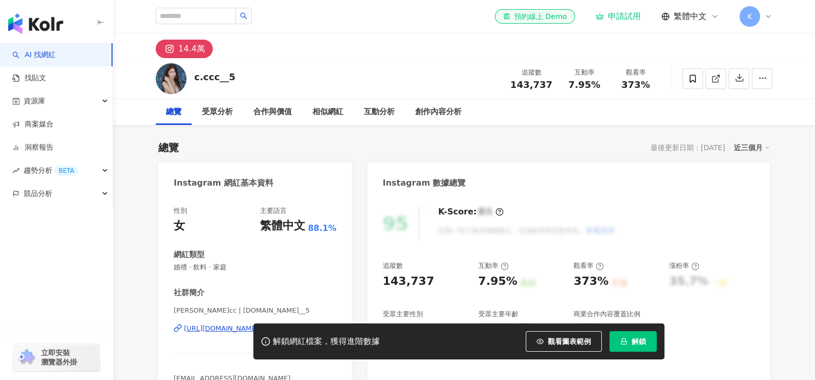
click at [232, 328] on div "解鎖網紅檔案，獲得進階數據 觀看圖表範例 解鎖" at bounding box center [407, 341] width 815 height 36
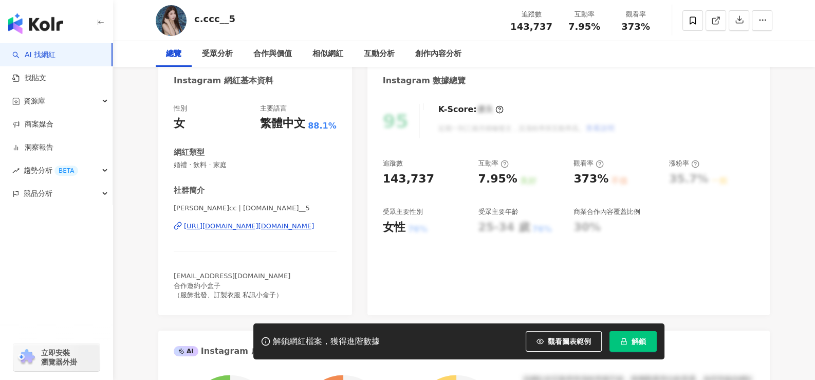
click at [265, 226] on div "[URL][DOMAIN_NAME][DOMAIN_NAME]" at bounding box center [249, 225] width 130 height 9
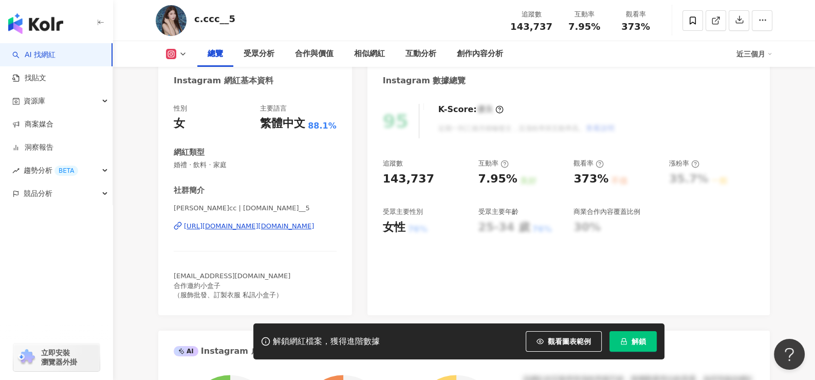
scroll to position [0, 0]
drag, startPoint x: 501, startPoint y: 179, endPoint x: 536, endPoint y: 177, distance: 35.0
click at [536, 177] on div "追蹤數 143,737 互動率 7.95% 良好 觀看率 373% 不佳 漲粉率 35.7% 一般 受眾主要性別 女性 76% 受眾主要年齡 25-34 歲 …" at bounding box center [569, 197] width 372 height 76
click at [527, 175] on div "追蹤數 143,737 互動率 7.95% 良好 觀看率 373% 不佳 漲粉率 35.7% 一般 受眾主要性別 女性 76% 受眾主要年齡 25-34 歲 …" at bounding box center [569, 197] width 372 height 76
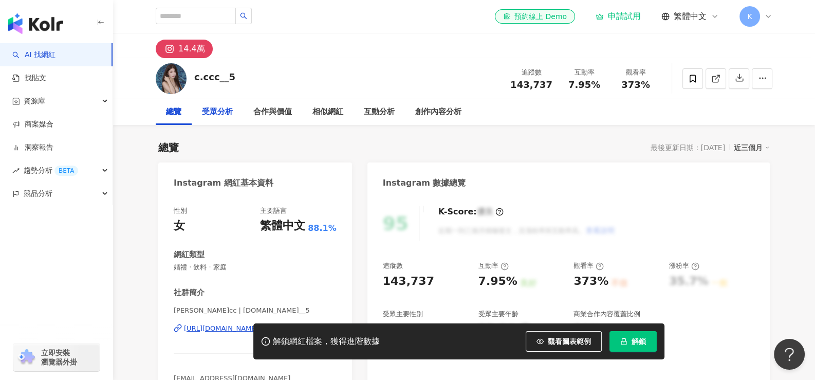
click at [227, 103] on div "受眾分析" at bounding box center [217, 112] width 51 height 26
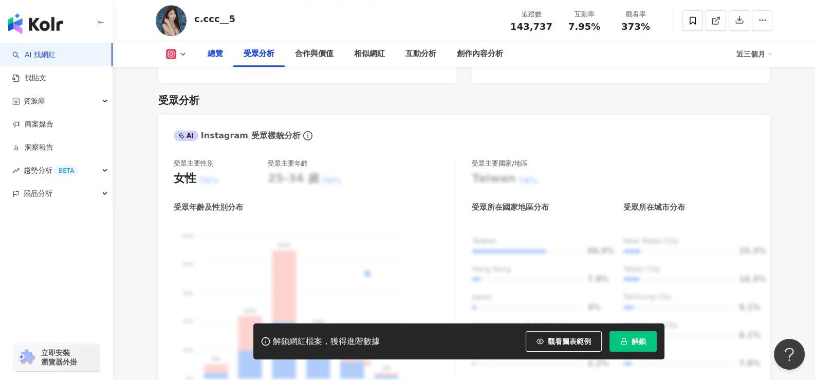
click at [218, 60] on div "總覽" at bounding box center [215, 54] width 15 height 12
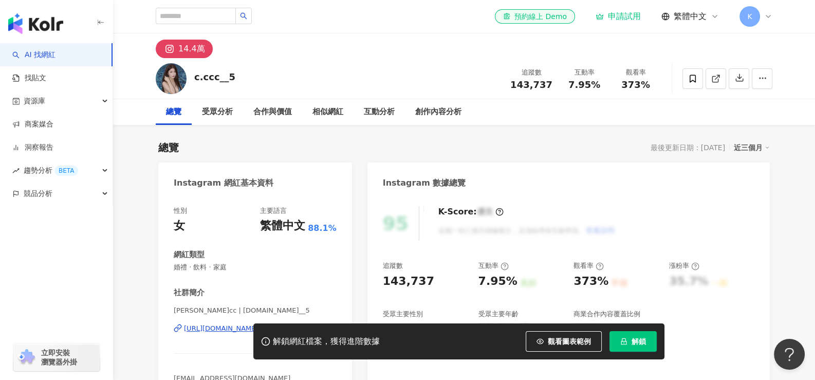
scroll to position [63, 0]
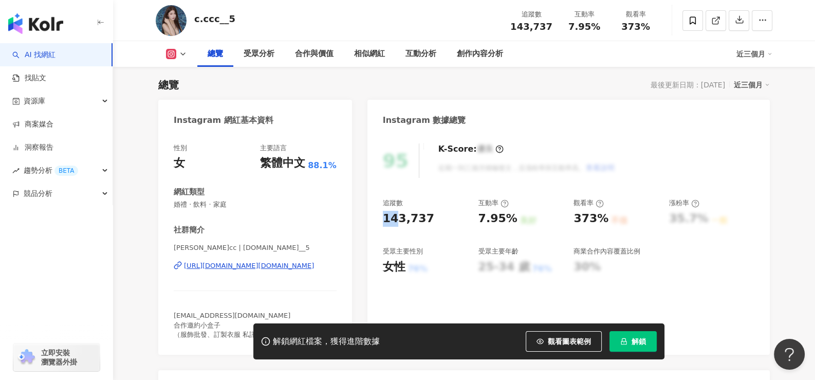
drag, startPoint x: 384, startPoint y: 214, endPoint x: 399, endPoint y: 217, distance: 15.2
click at [399, 217] on div "143,737" at bounding box center [408, 219] width 51 height 16
click at [394, 220] on div "143,737" at bounding box center [408, 219] width 51 height 16
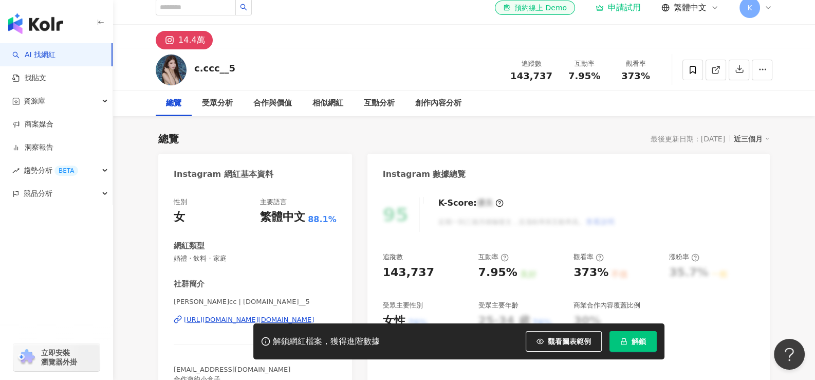
scroll to position [0, 0]
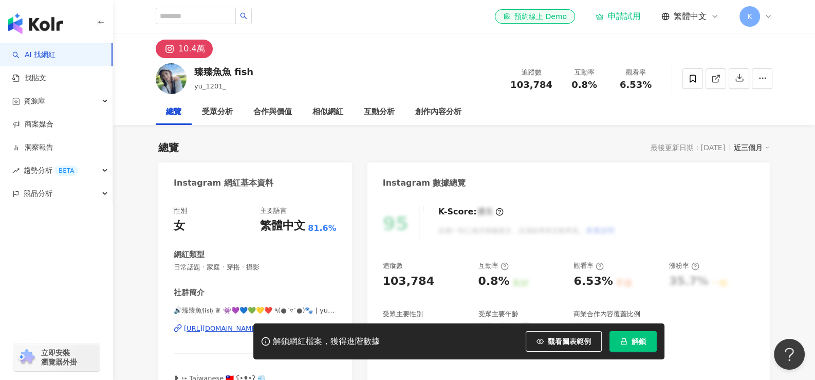
click at [218, 325] on div "解鎖網紅檔案，獲得進階數據 觀看圖表範例 解鎖" at bounding box center [407, 341] width 815 height 36
click at [250, 324] on div "[URL][DOMAIN_NAME]" at bounding box center [221, 328] width 75 height 9
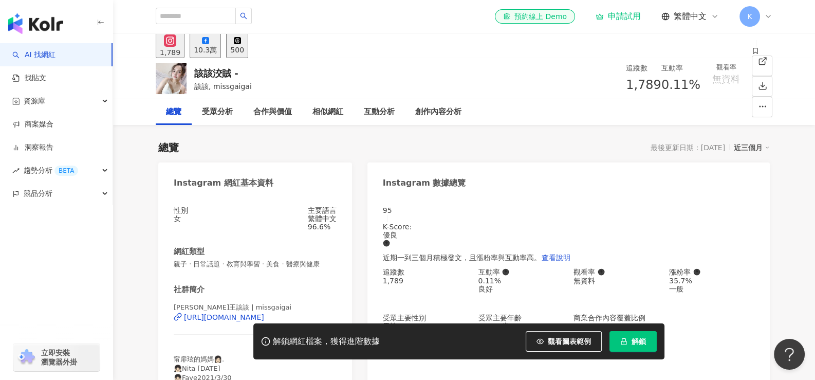
drag, startPoint x: 252, startPoint y: 120, endPoint x: 406, endPoint y: 201, distance: 174.7
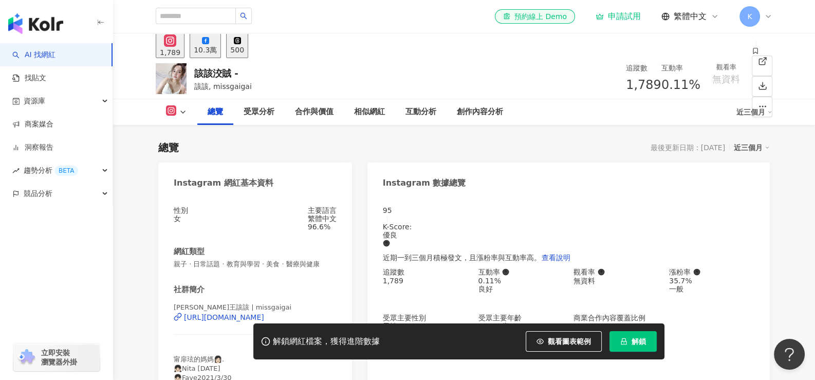
scroll to position [205, 0]
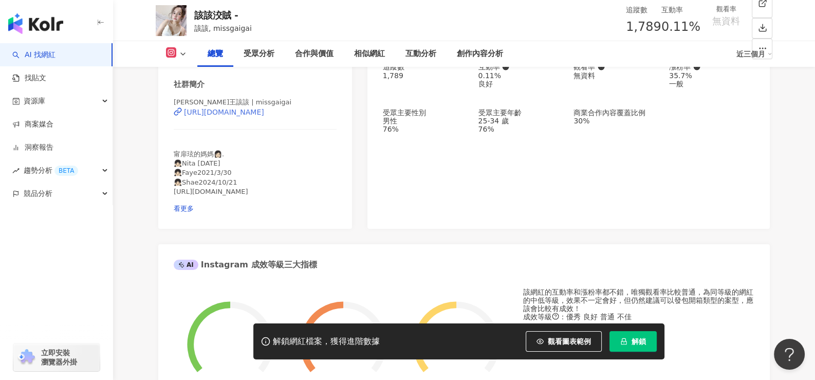
click at [237, 116] on div "https://www.instagram.com/missgaigai/" at bounding box center [224, 112] width 80 height 8
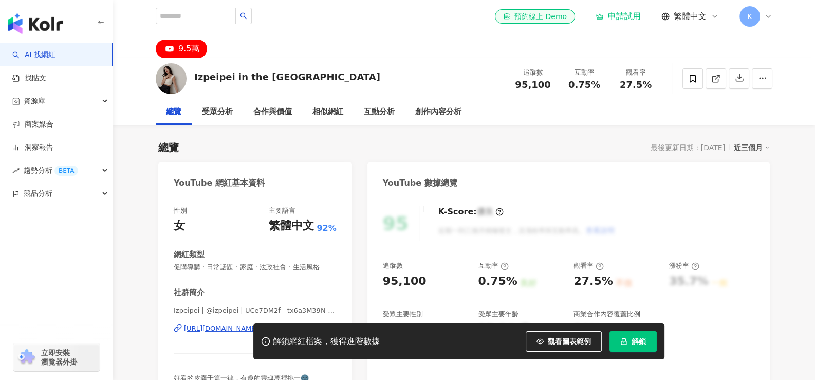
click at [248, 324] on div "https://www.youtube.com/channel/UCe7DM2f__tx6a3M39N-NFog" at bounding box center [221, 328] width 75 height 9
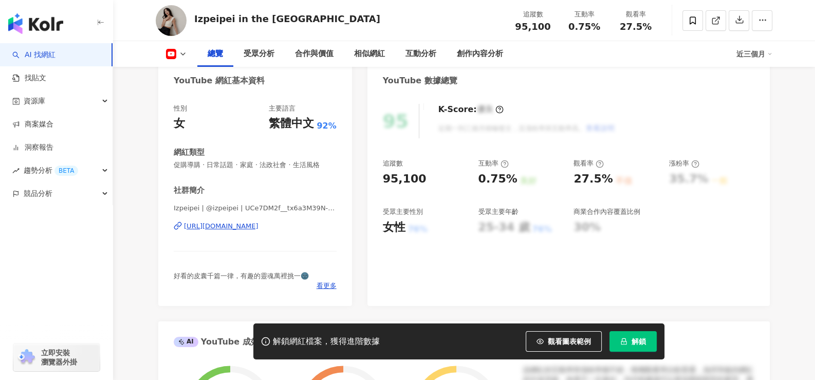
click at [331, 199] on div "社群簡介 Izpeipei | @izpeipei | UCe7DM2f__tx6a3M39N-NFog https://www.youtube.com/ch…" at bounding box center [255, 237] width 163 height 105
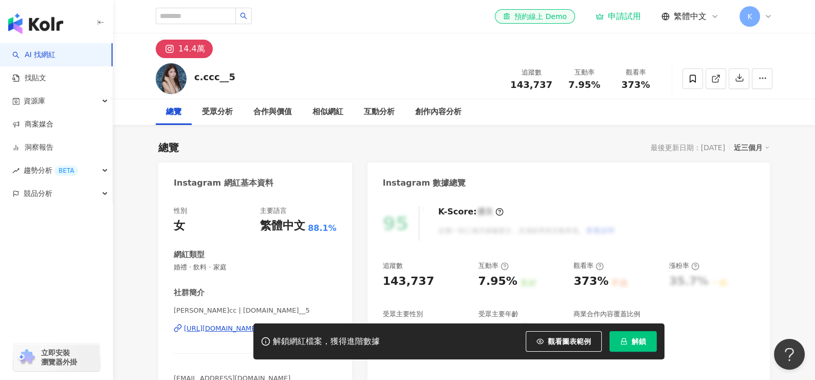
click at [211, 329] on div "解鎖網紅檔案，獲得進階數據 觀看圖表範例 解鎖" at bounding box center [407, 341] width 815 height 36
click at [213, 329] on div "解鎖網紅檔案，獲得進階數據 觀看圖表範例 解鎖" at bounding box center [407, 341] width 815 height 36
click at [208, 326] on div "解鎖網紅檔案，獲得進階數據 觀看圖表範例 解鎖" at bounding box center [407, 341] width 815 height 36
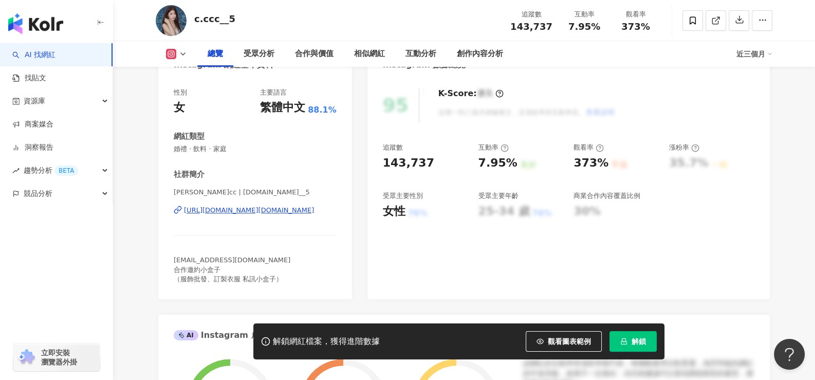
scroll to position [154, 0]
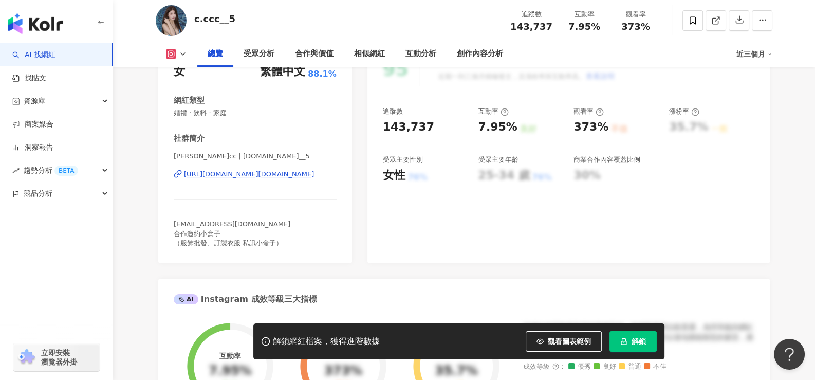
click at [251, 176] on div "https://www.instagram.com/c.cc__5/" at bounding box center [249, 174] width 130 height 9
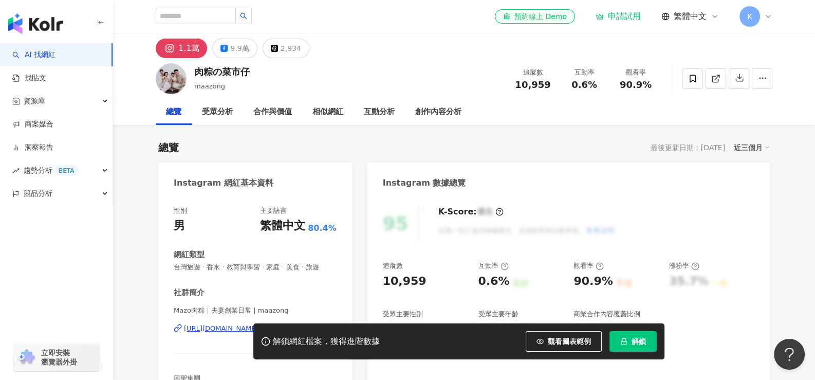
click at [217, 328] on div "解鎖網紅檔案，獲得進階數據 觀看圖表範例 解鎖" at bounding box center [407, 341] width 815 height 36
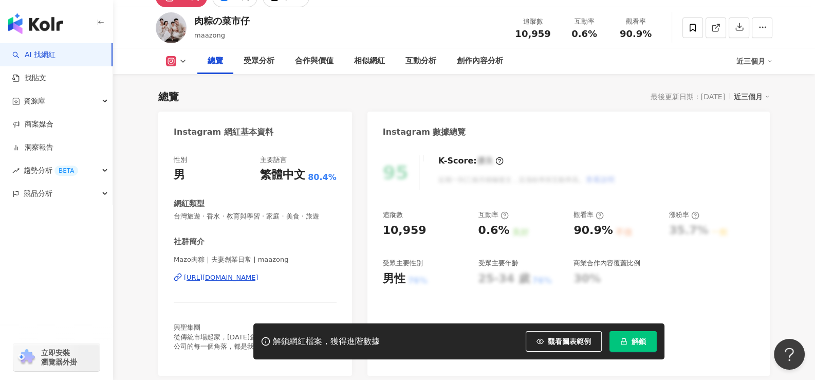
click at [258, 274] on div "https://www.instagram.com/maazong/" at bounding box center [221, 277] width 75 height 9
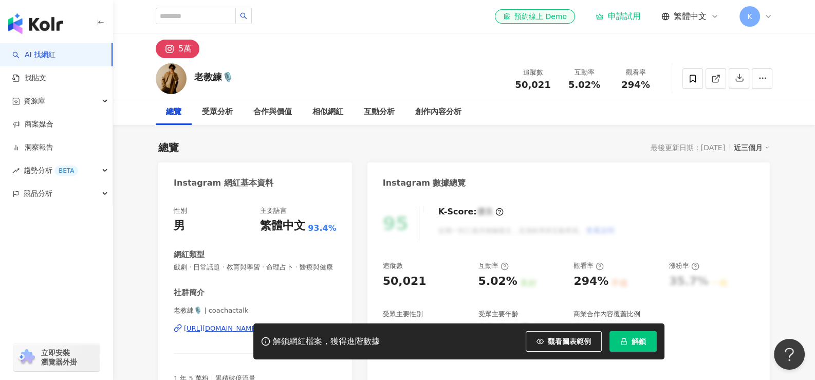
scroll to position [51, 0]
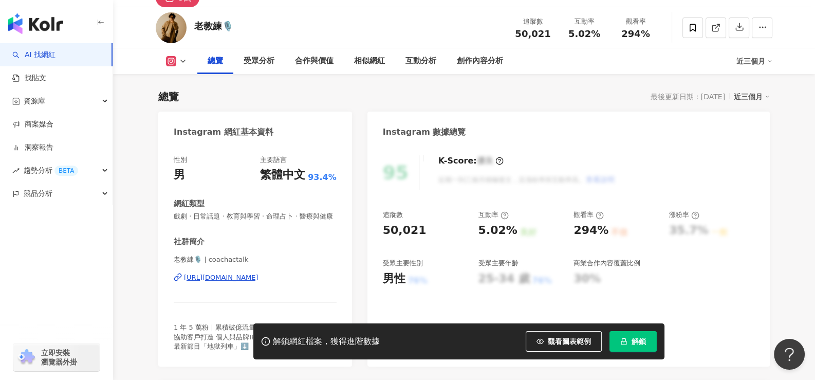
click at [247, 282] on div "[URL][DOMAIN_NAME]" at bounding box center [221, 277] width 75 height 9
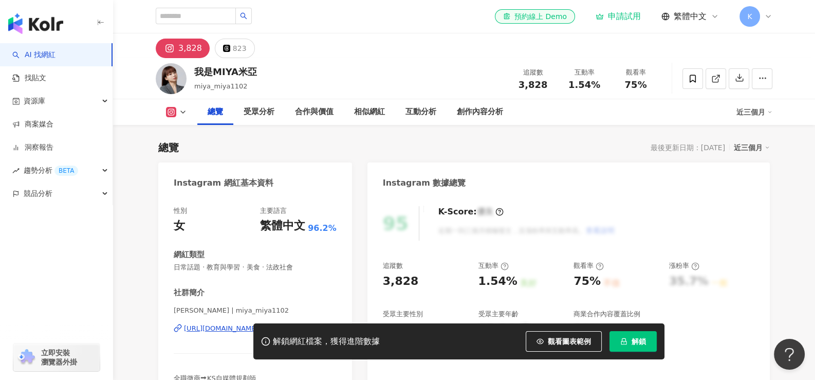
scroll to position [513, 0]
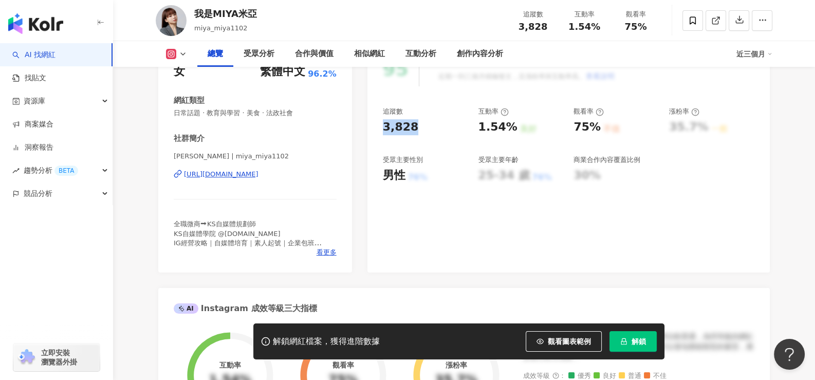
click at [242, 175] on div "https://www.instagram.com/miya_miya1102/" at bounding box center [221, 174] width 75 height 9
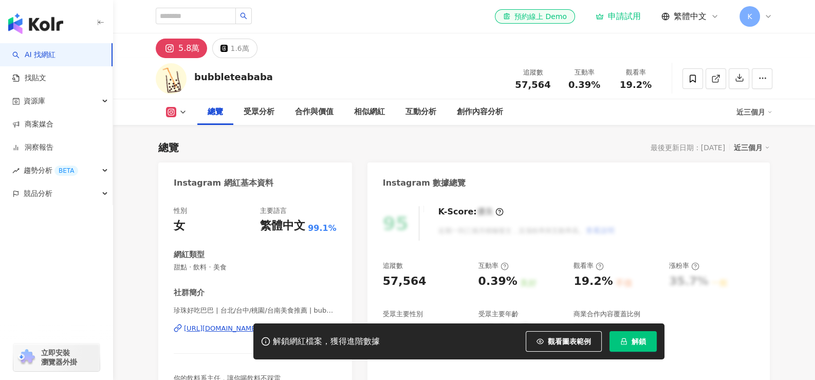
scroll to position [51, 0]
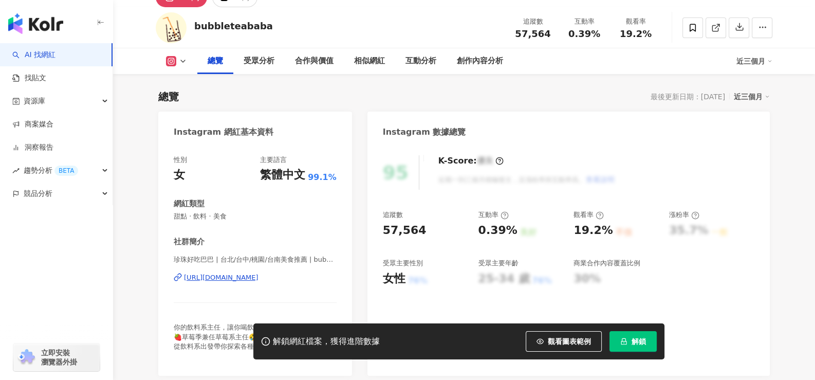
click at [258, 276] on div "[URL][DOMAIN_NAME]" at bounding box center [221, 277] width 75 height 9
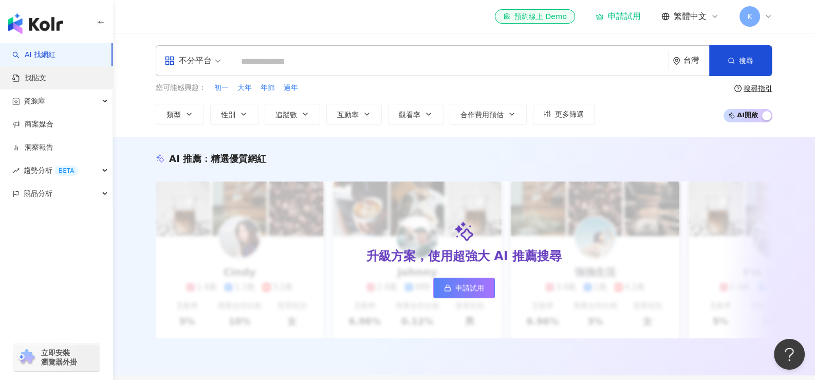
click at [46, 78] on link "找貼文" at bounding box center [29, 78] width 34 height 10
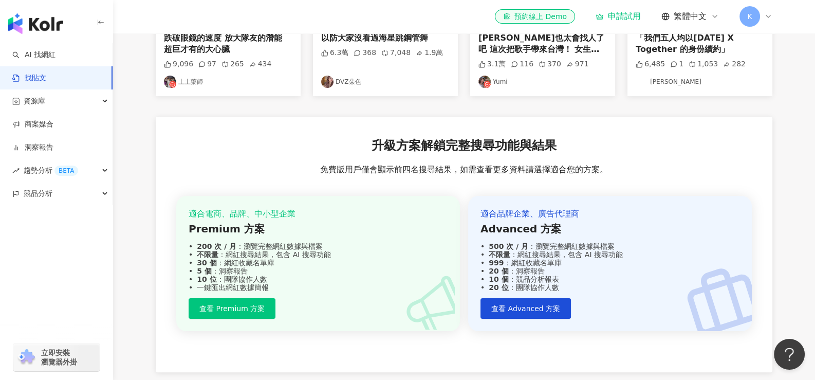
scroll to position [256, 0]
click at [55, 53] on link "AI 找網紅" at bounding box center [33, 55] width 43 height 10
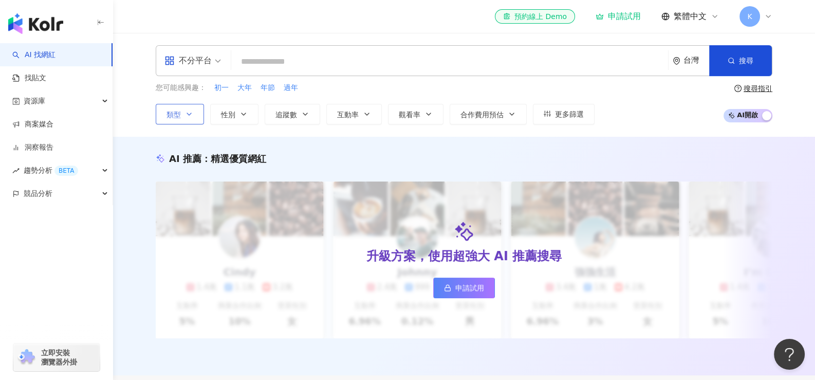
click at [192, 117] on icon "button" at bounding box center [189, 114] width 8 height 8
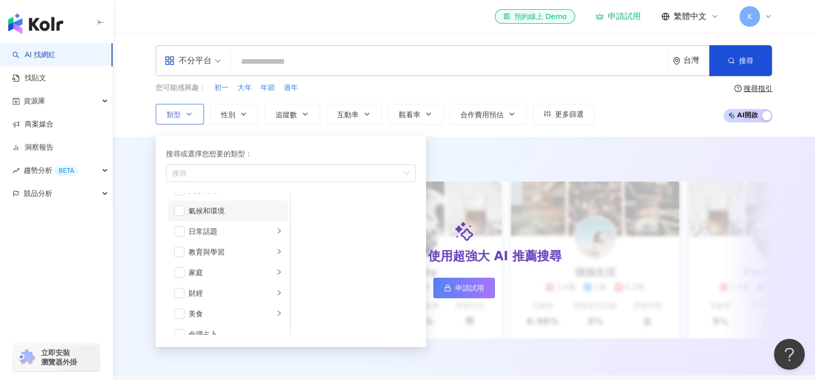
scroll to position [51, 0]
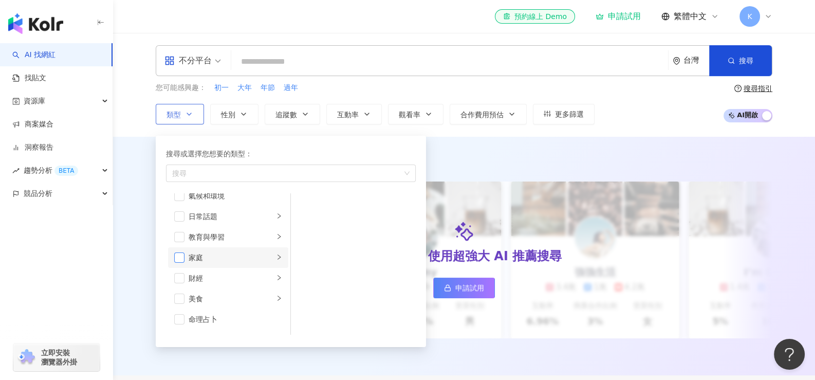
click at [179, 261] on span "button" at bounding box center [179, 257] width 10 height 10
click at [237, 117] on button "性別" at bounding box center [234, 114] width 48 height 21
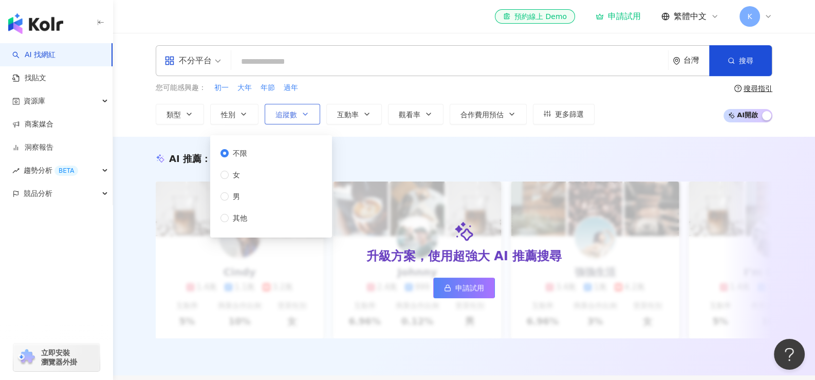
click at [310, 114] on button "追蹤數" at bounding box center [292, 114] width 55 height 21
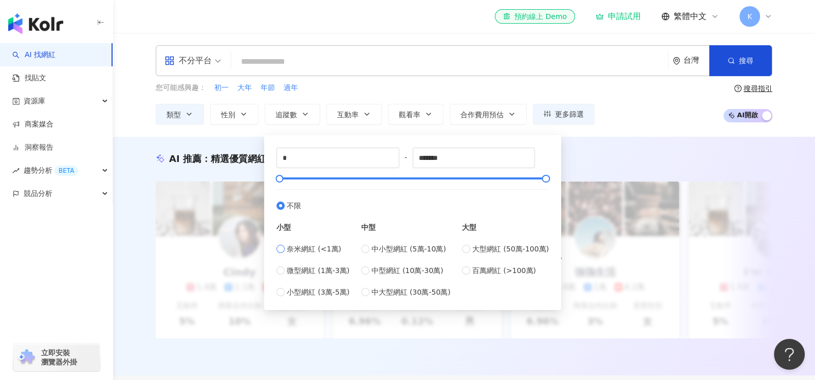
type input "*****"
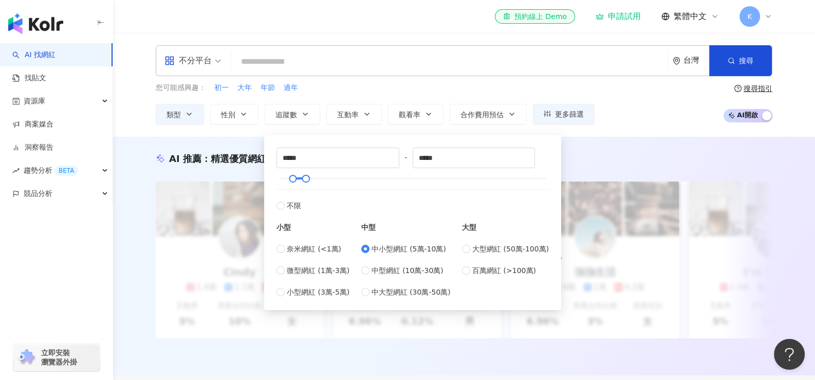
click at [447, 87] on div "您可能感興趣： 初一 大年 年節 過年" at bounding box center [375, 87] width 439 height 11
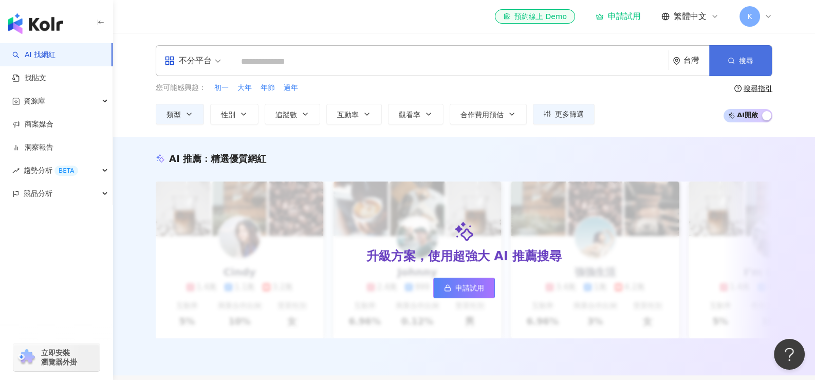
click at [746, 46] on button "搜尋" at bounding box center [740, 60] width 63 height 31
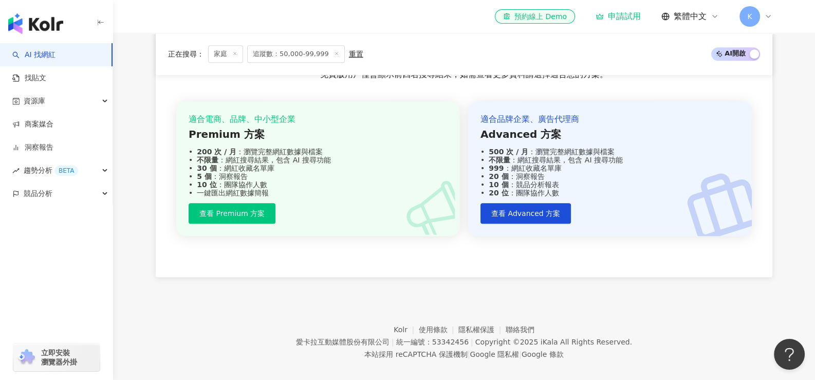
scroll to position [1069, 0]
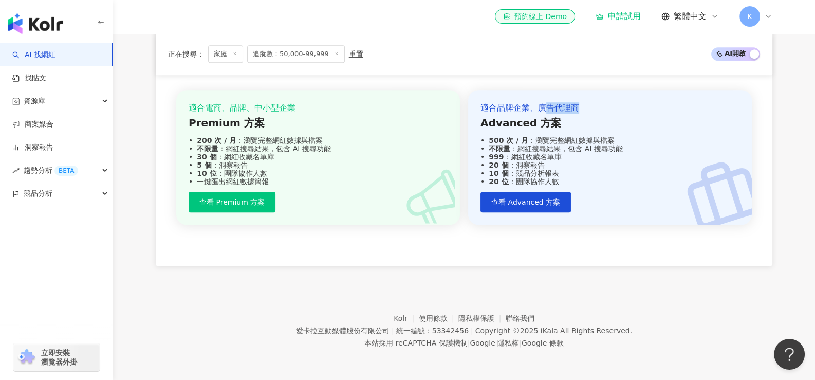
drag, startPoint x: 545, startPoint y: 105, endPoint x: 596, endPoint y: 104, distance: 51.4
click at [596, 104] on div "適合品牌企業、廣告代理商" at bounding box center [609, 107] width 259 height 11
click at [554, 252] on div "升級方案解鎖完整搜尋功能與結果 免費版用戶僅會顯示前四名搜尋結果，如需查看更多資料請選擇適合您的方案。 適合電商、品牌、中小型企業 Premium 方案 20…" at bounding box center [464, 138] width 617 height 255
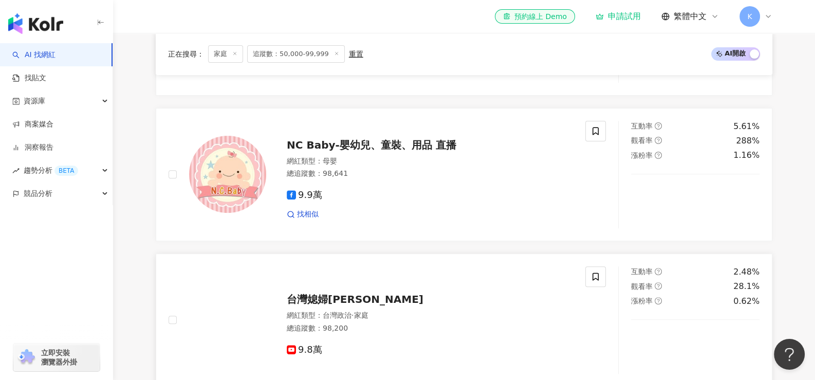
scroll to position [453, 0]
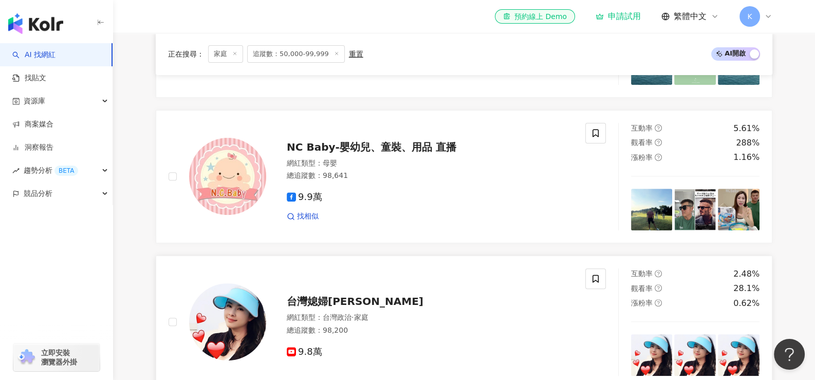
click at [333, 307] on span "台灣媳婦lily" at bounding box center [355, 301] width 137 height 12
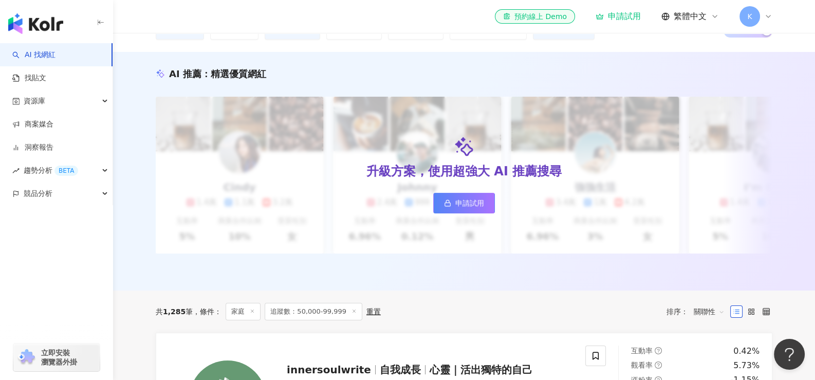
scroll to position [0, 0]
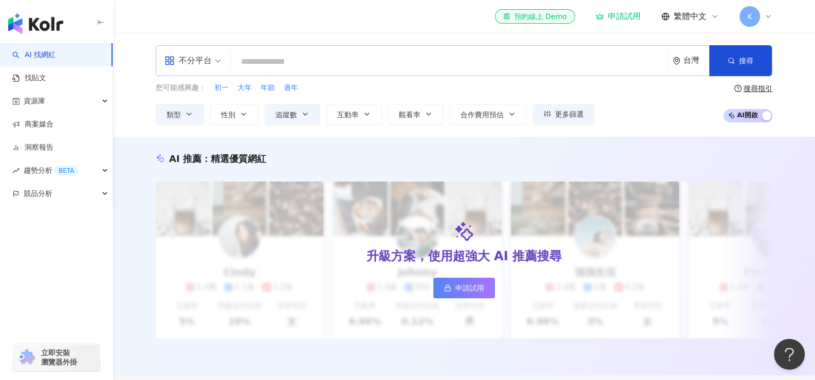
click at [328, 64] on input "search" at bounding box center [449, 62] width 429 height 20
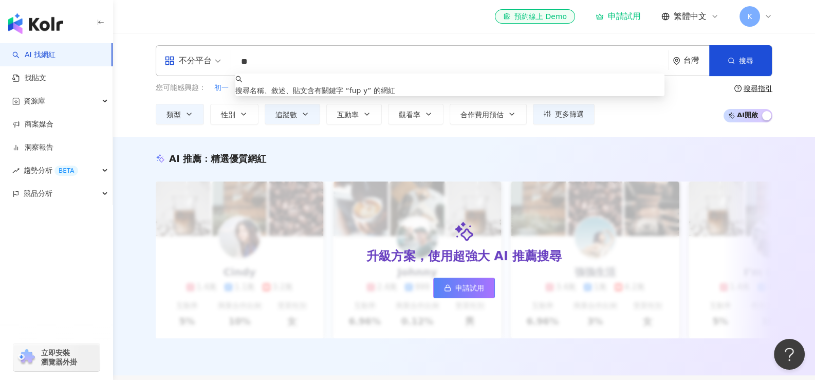
type input "*"
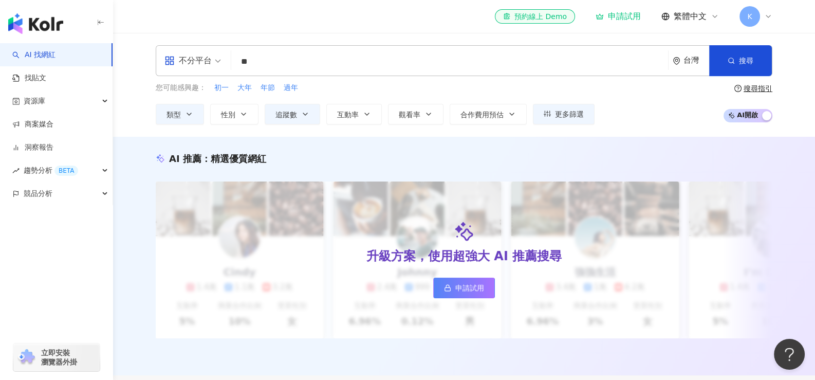
type input "*"
type input "**"
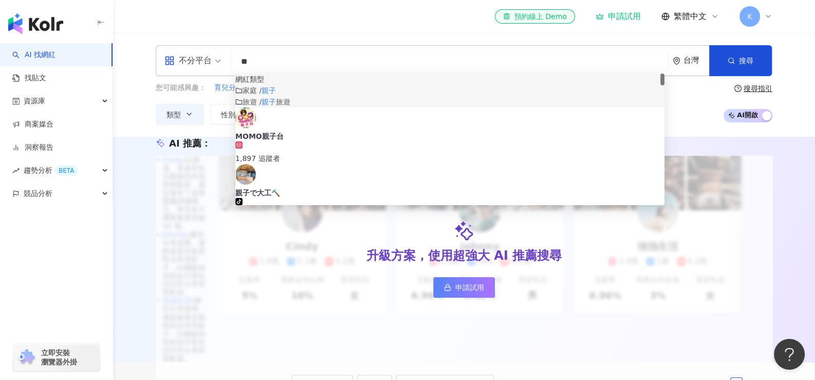
click at [276, 95] on mark "親子" at bounding box center [269, 90] width 14 height 8
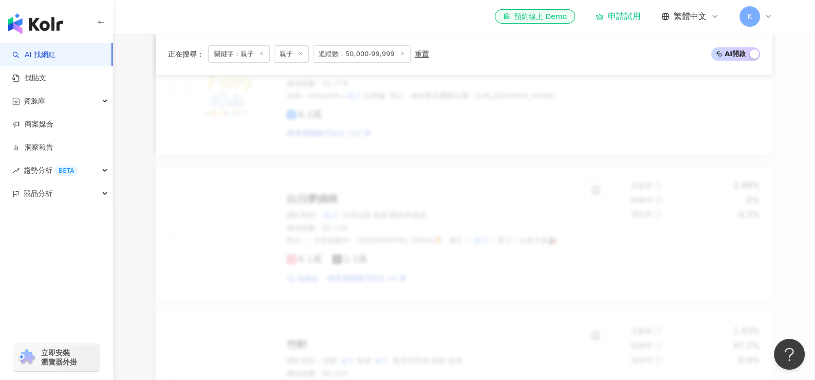
scroll to position [411, 0]
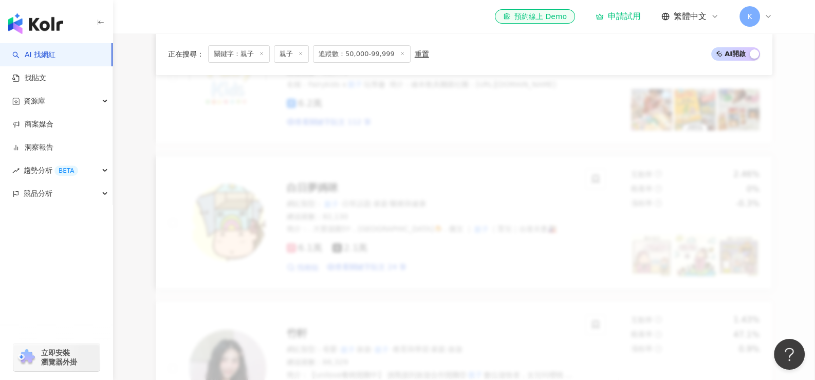
click at [304, 181] on span "白日夢媽咪" at bounding box center [312, 187] width 51 height 12
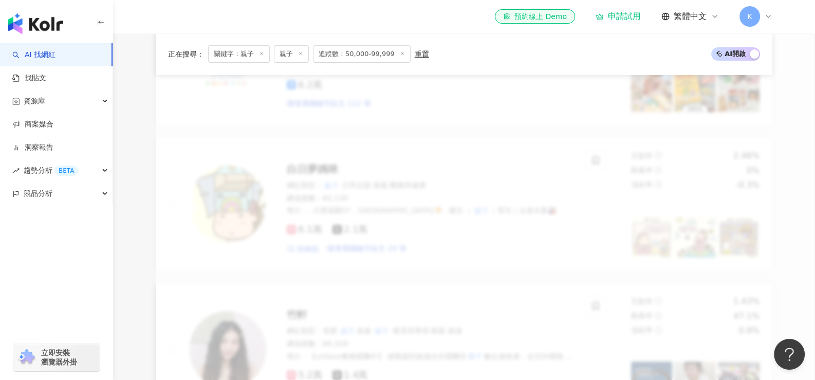
scroll to position [462, 0]
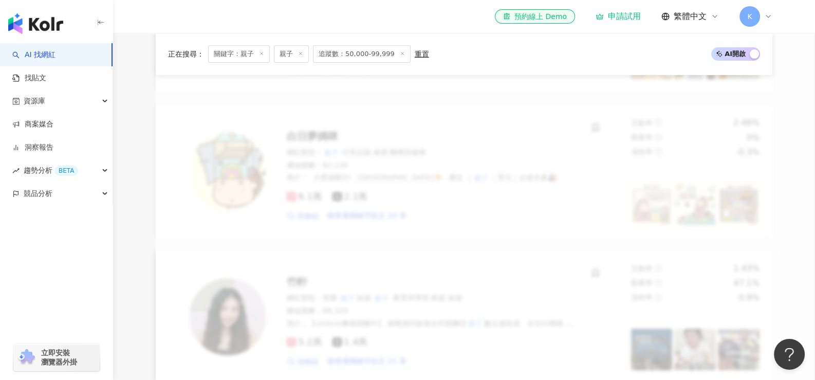
click at [295, 275] on span "竹軒" at bounding box center [297, 281] width 21 height 12
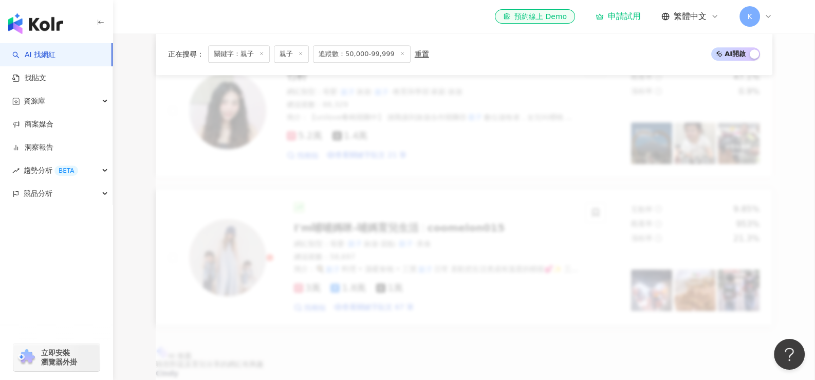
click at [334, 221] on span "I'm哺哺媽咪-哺媽育兒生活" at bounding box center [356, 227] width 125 height 12
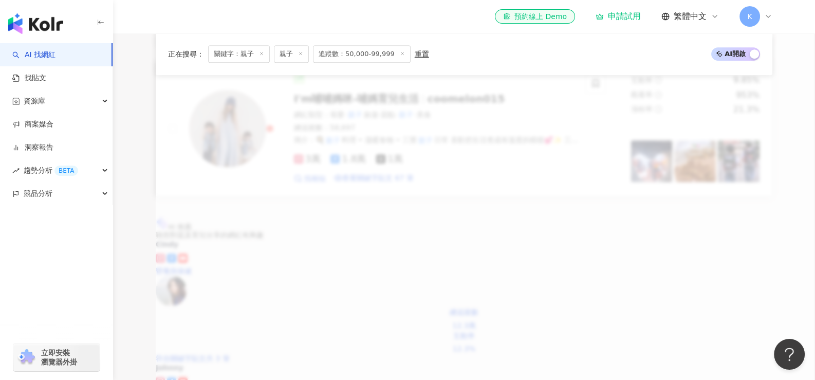
scroll to position [873, 0]
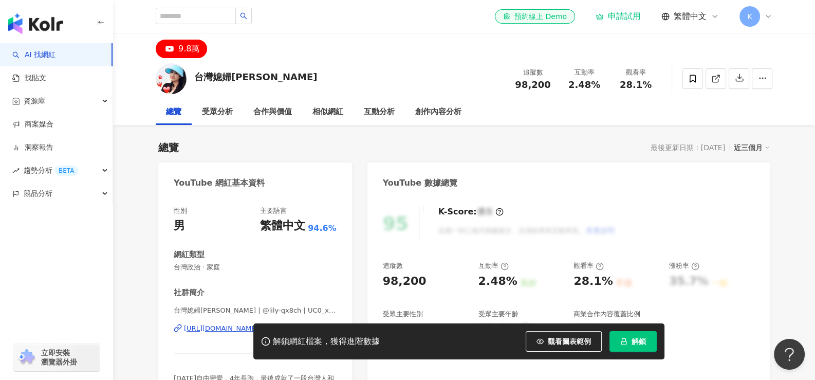
click at [247, 324] on div "https://www.youtube.com/channel/UC0_xGFBZgKL2QKXVk5LCPdw" at bounding box center [221, 328] width 75 height 9
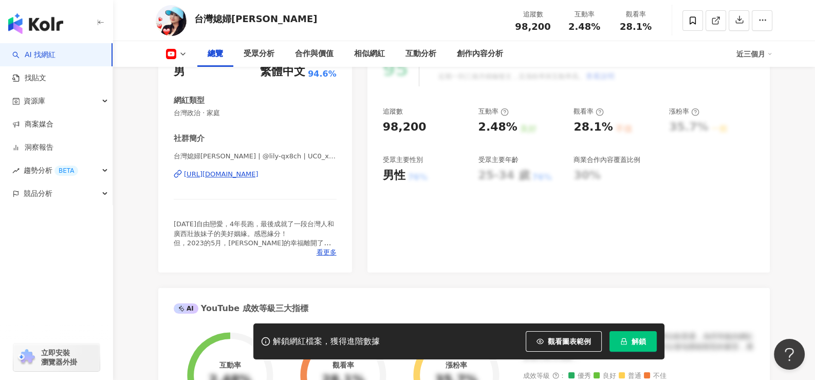
scroll to position [668, 0]
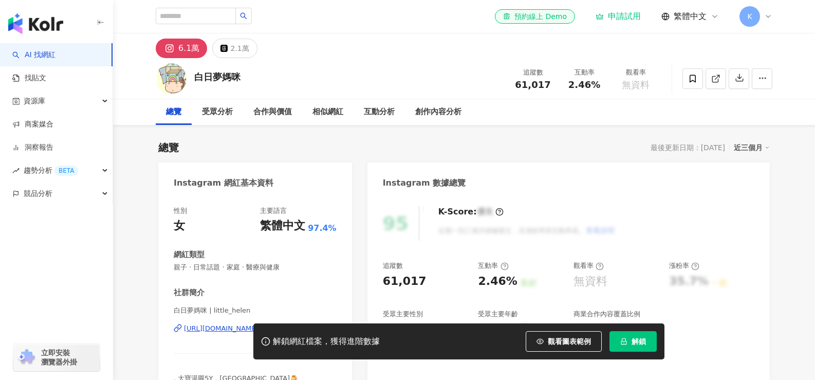
click at [234, 331] on div "解鎖網紅檔案，獲得進階數據 觀看圖表範例 解鎖" at bounding box center [407, 341] width 815 height 36
click at [234, 327] on div "解鎖網紅檔案，獲得進階數據 觀看圖表範例 解鎖" at bounding box center [407, 341] width 815 height 36
click at [234, 330] on div "解鎖網紅檔案，獲得進階數據 觀看圖表範例 解鎖" at bounding box center [407, 341] width 815 height 36
click at [258, 324] on div "https://www.instagram.com/little_helen/" at bounding box center [221, 328] width 75 height 9
click at [228, 326] on div "解鎖網紅檔案，獲得進階數據 觀看圖表範例 解鎖" at bounding box center [407, 341] width 815 height 36
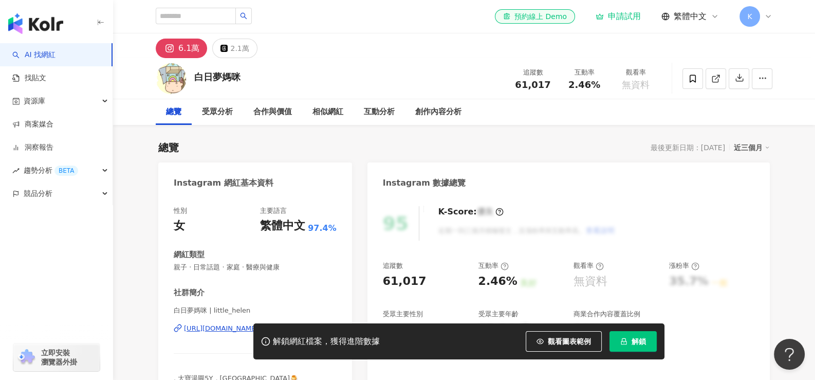
click at [228, 328] on div "解鎖網紅檔案，獲得進階數據 觀看圖表範例 解鎖" at bounding box center [407, 341] width 815 height 36
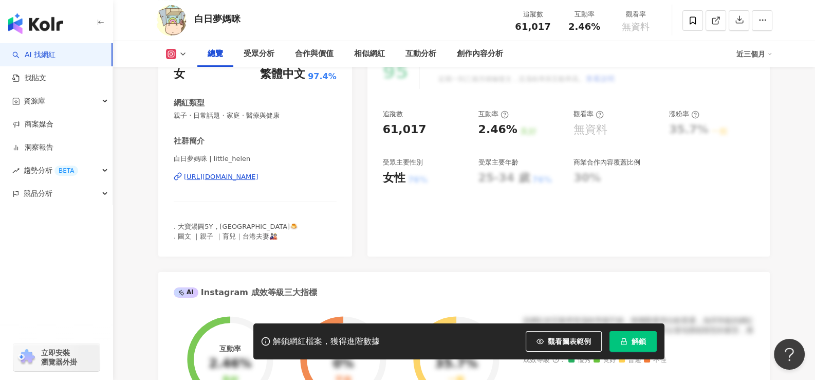
scroll to position [154, 0]
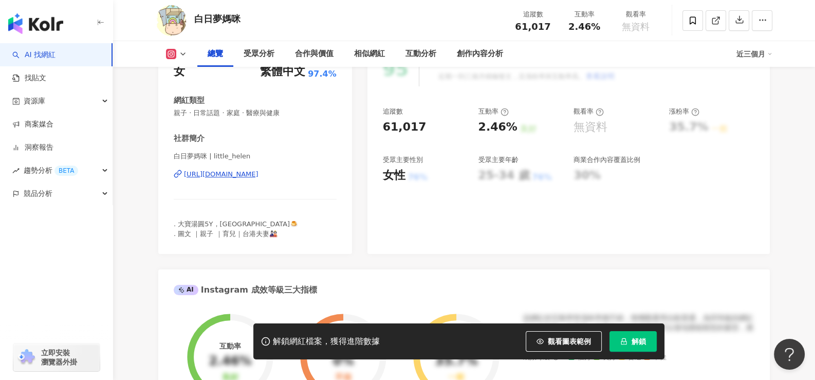
click at [258, 176] on div "https://www.instagram.com/little_helen/" at bounding box center [221, 174] width 75 height 9
click at [311, 57] on div "合作與價值" at bounding box center [314, 54] width 39 height 12
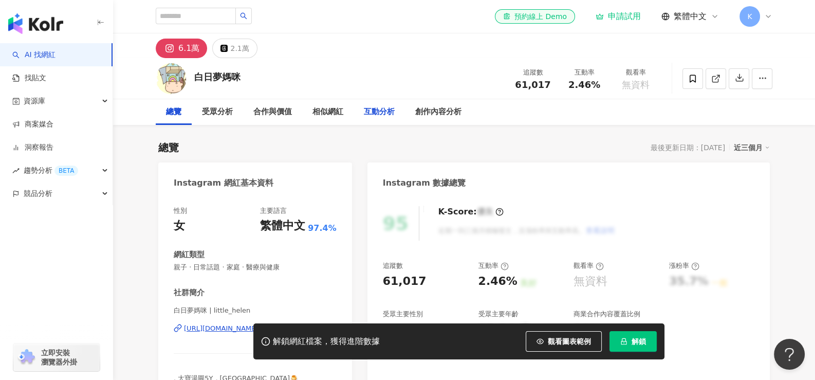
click at [382, 110] on div "互動分析" at bounding box center [379, 112] width 31 height 12
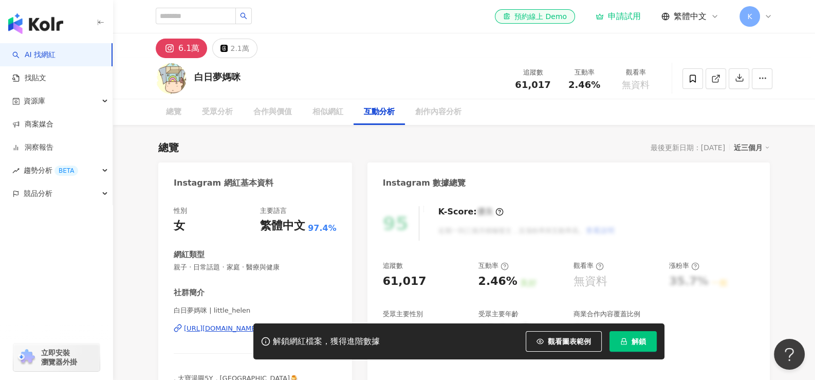
scroll to position [1998, 0]
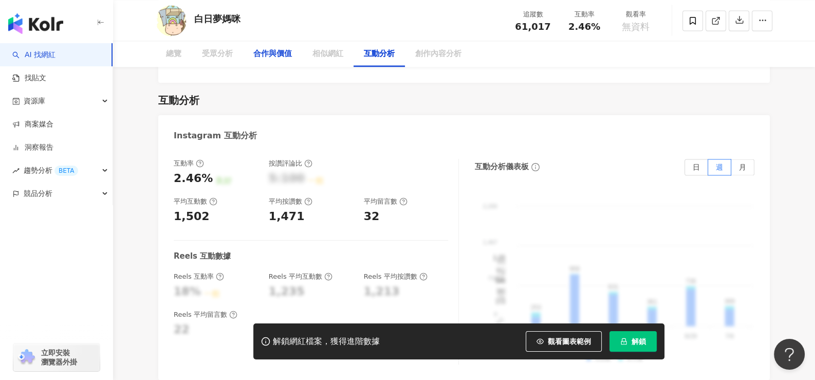
click at [262, 60] on div "合作與價值" at bounding box center [272, 54] width 59 height 26
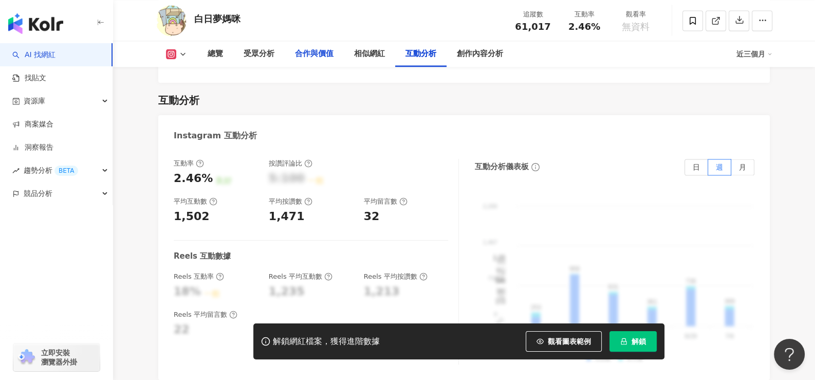
click at [301, 55] on div "合作與價值" at bounding box center [314, 54] width 39 height 12
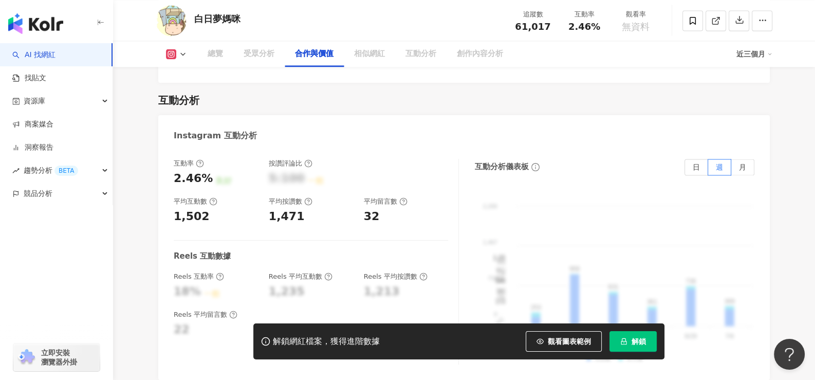
scroll to position [1372, 0]
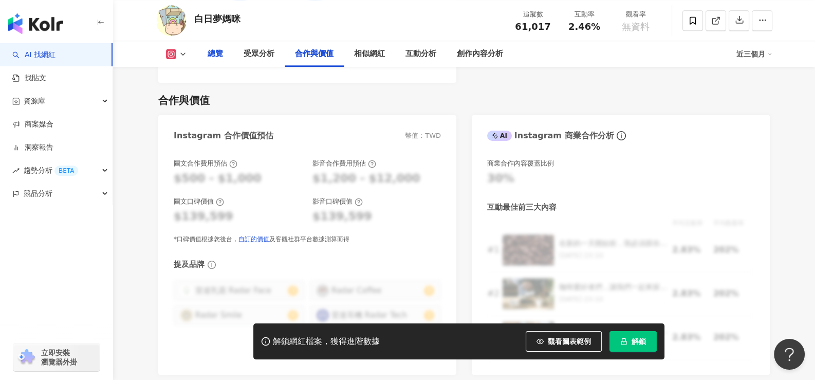
click at [217, 59] on div "總覽" at bounding box center [215, 54] width 15 height 12
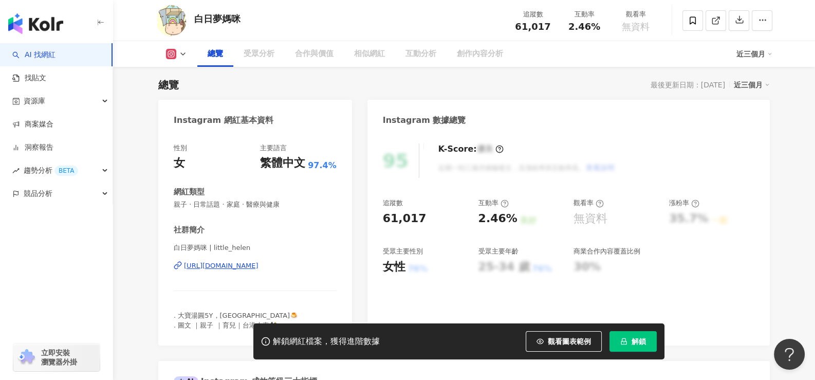
click at [263, 272] on div "白日夢媽咪 | little_helen https://www.instagram.com/little_helen/" at bounding box center [255, 273] width 163 height 60
click at [258, 265] on div "[URL][DOMAIN_NAME]" at bounding box center [221, 265] width 75 height 9
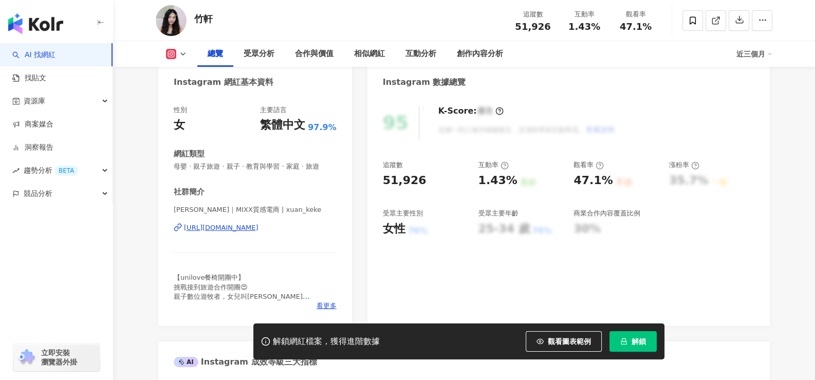
scroll to position [102, 0]
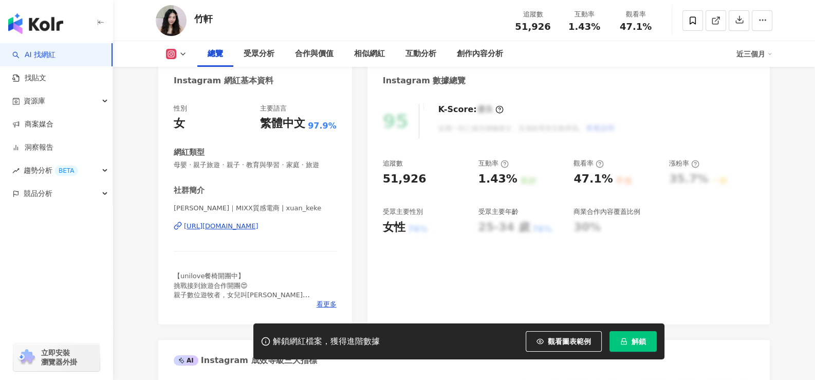
click at [245, 251] on div at bounding box center [255, 251] width 163 height 1
click at [242, 226] on div "[URL][DOMAIN_NAME]" at bounding box center [221, 225] width 75 height 9
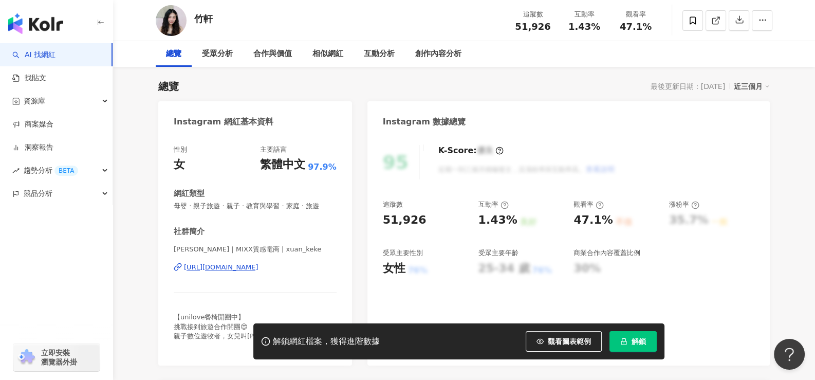
scroll to position [0, 0]
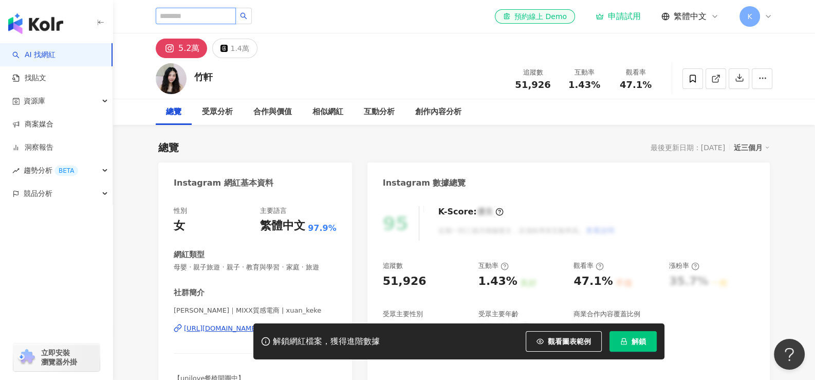
click at [184, 16] on input "search" at bounding box center [196, 16] width 80 height 16
paste input "**********"
type input "**********"
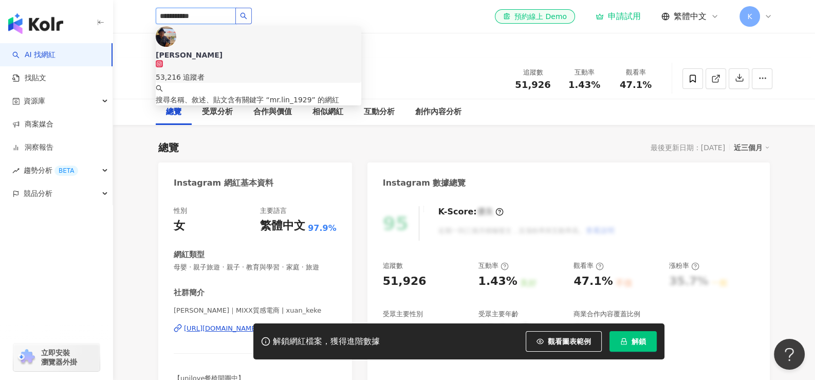
click at [230, 50] on span "[PERSON_NAME]" at bounding box center [259, 55] width 206 height 10
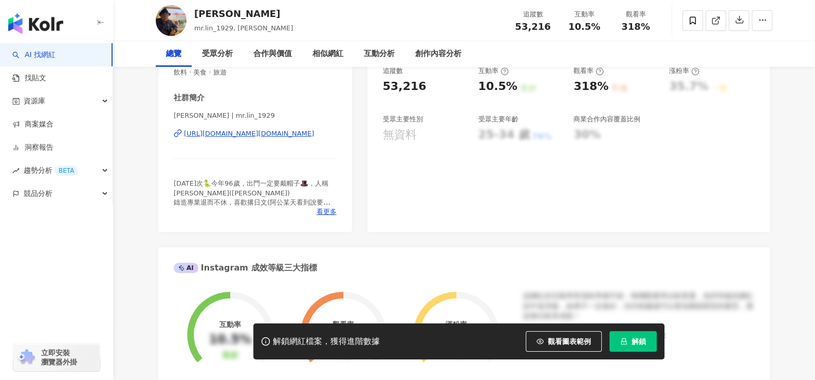
scroll to position [205, 0]
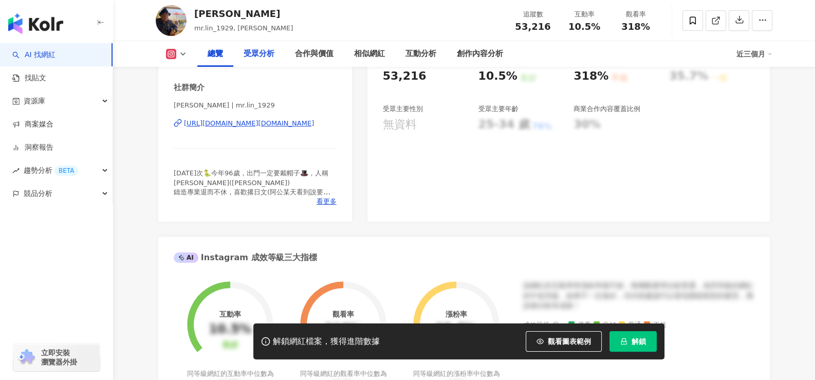
click at [244, 54] on div "受眾分析" at bounding box center [259, 54] width 31 height 12
click at [247, 54] on div "受眾分析" at bounding box center [259, 54] width 31 height 12
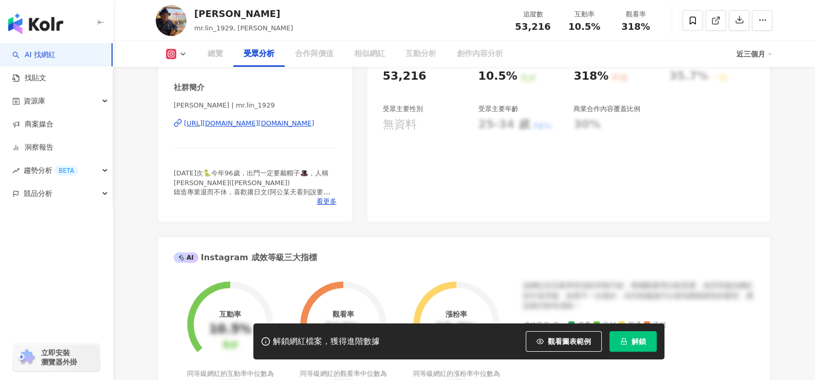
scroll to position [878, 0]
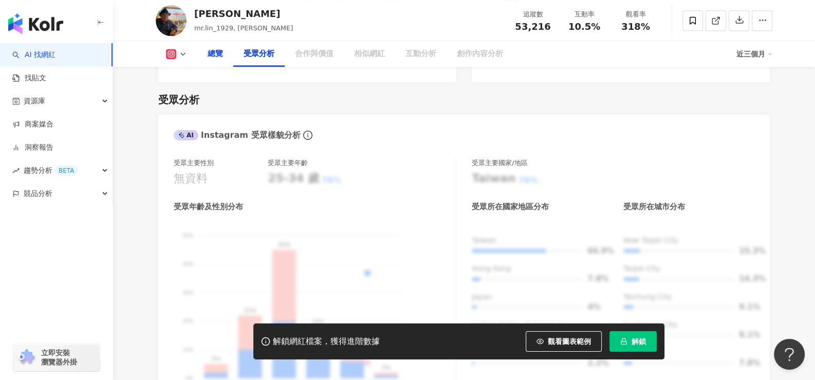
click at [216, 61] on div "總覽" at bounding box center [215, 54] width 36 height 26
click at [220, 51] on div "總覽" at bounding box center [215, 54] width 15 height 12
click at [222, 50] on div "總覽" at bounding box center [215, 54] width 15 height 12
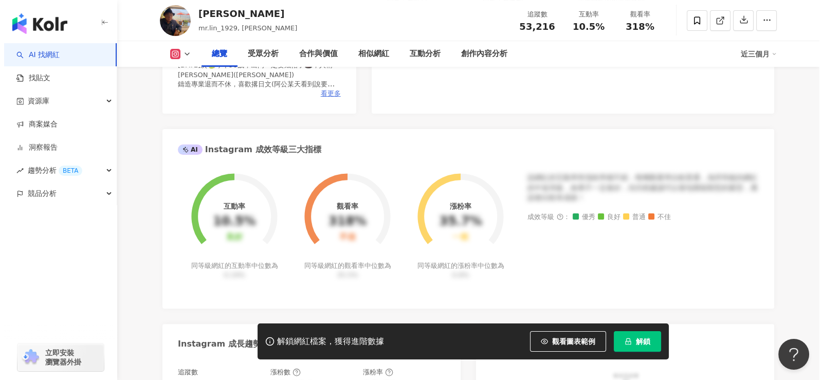
scroll to position [268, 0]
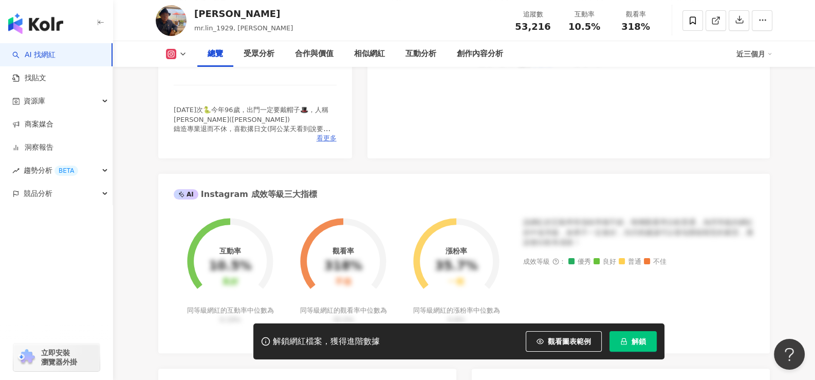
click at [331, 141] on span "看更多" at bounding box center [327, 138] width 20 height 9
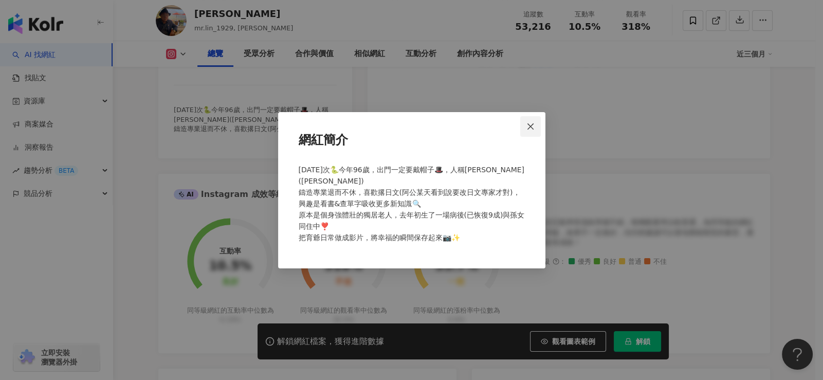
click at [525, 130] on span "Close" at bounding box center [530, 126] width 21 height 8
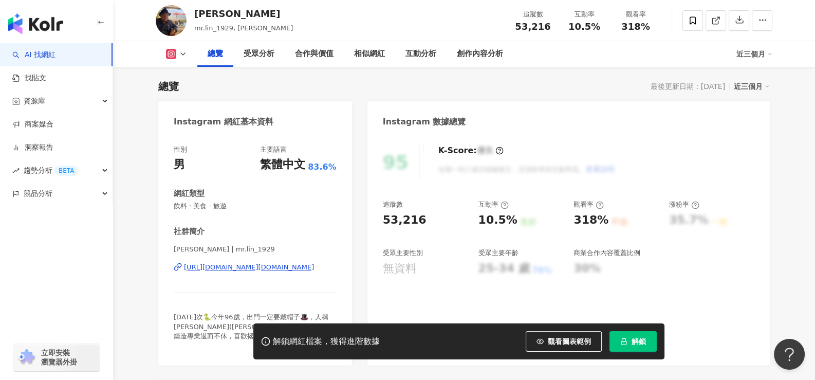
scroll to position [0, 0]
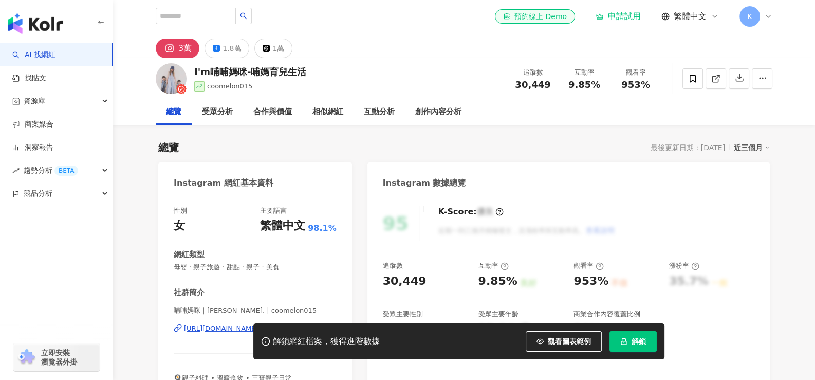
click at [229, 275] on div "性別 女 主要語言 繁體中文 98.1% 網紅類型 母嬰 · 親子旅遊 · 甜點 · 親子 · 美食 社群簡介 哺哺媽咪｜yiwen [PERSON_NAME…" at bounding box center [255, 308] width 163 height 205
click at [230, 324] on div "[URL][DOMAIN_NAME]" at bounding box center [221, 328] width 75 height 9
